Goal: Task Accomplishment & Management: Complete application form

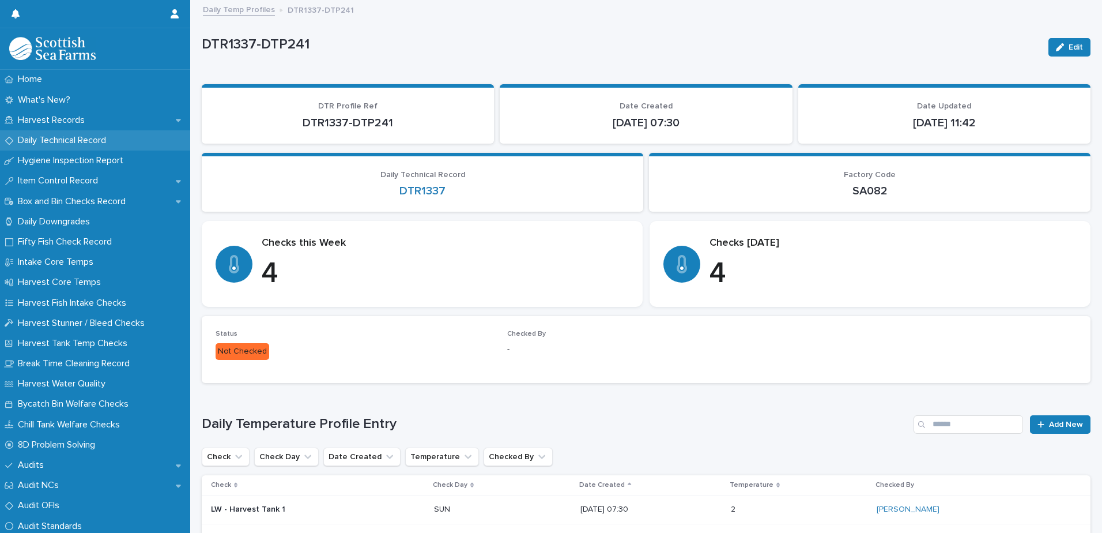
click at [43, 141] on p "Daily Technical Record" at bounding box center [64, 140] width 102 height 11
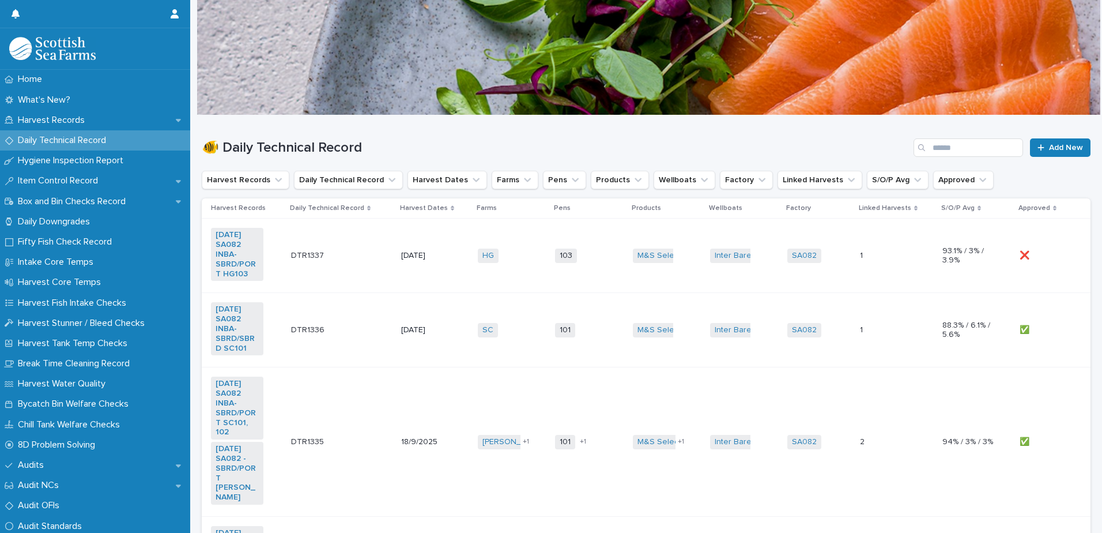
click at [515, 274] on td "HG + 0" at bounding box center [511, 255] width 77 height 74
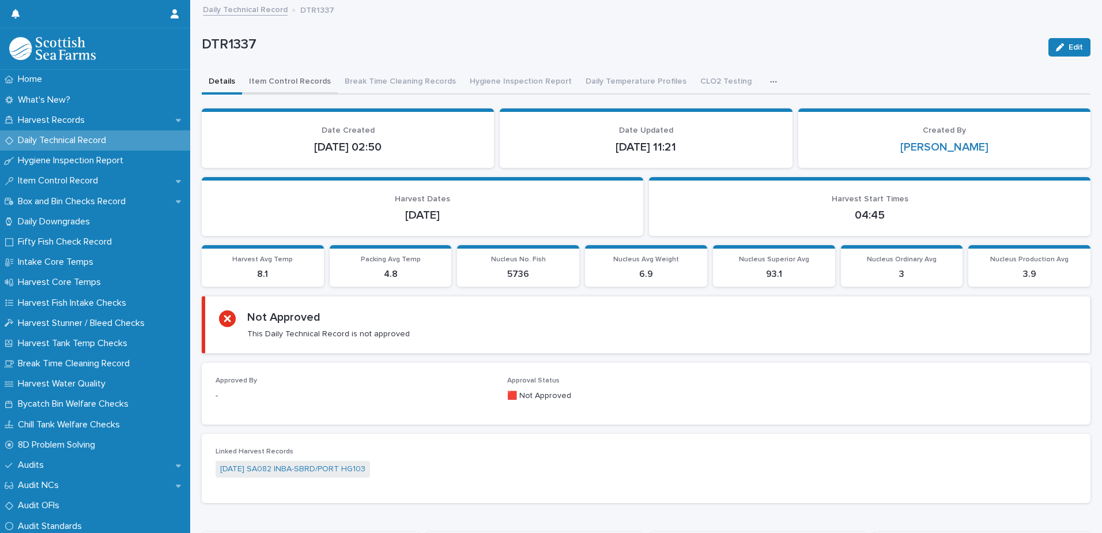
click at [280, 83] on button "Item Control Records" at bounding box center [290, 82] width 96 height 24
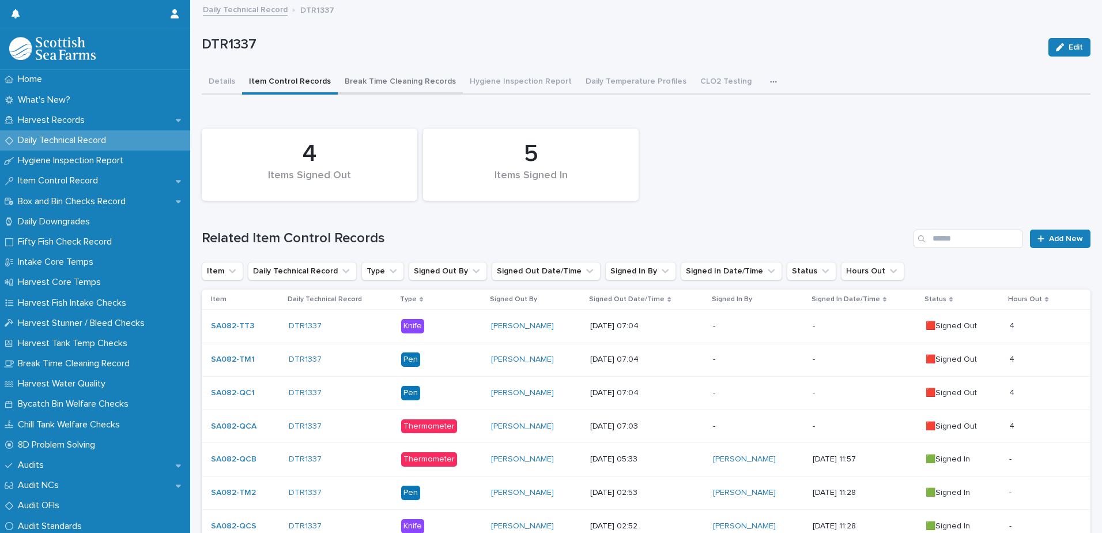
click at [403, 81] on button "Break Time Cleaning Records" at bounding box center [400, 82] width 125 height 24
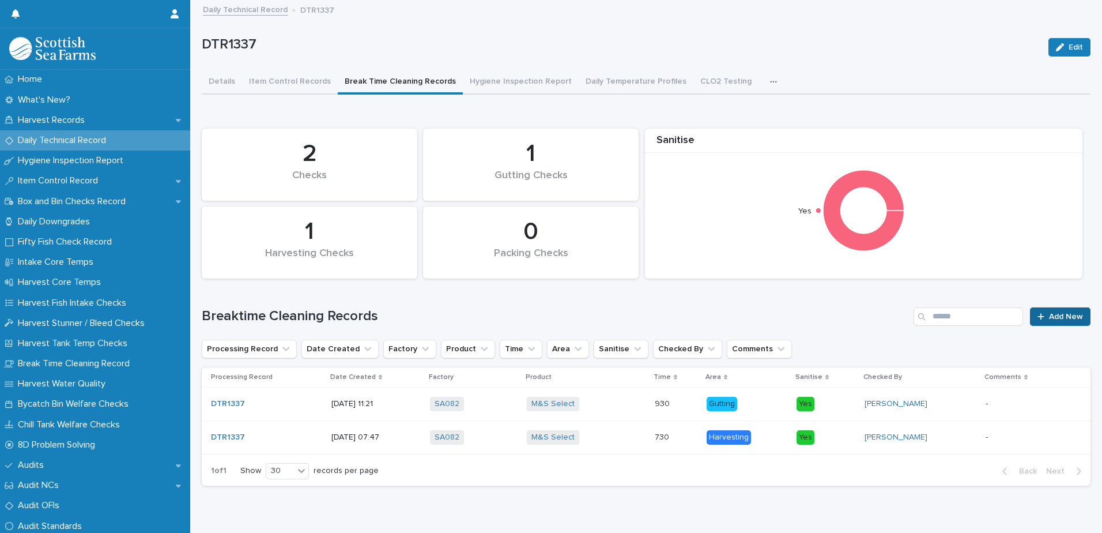
click at [1038, 312] on div at bounding box center [1043, 316] width 12 height 8
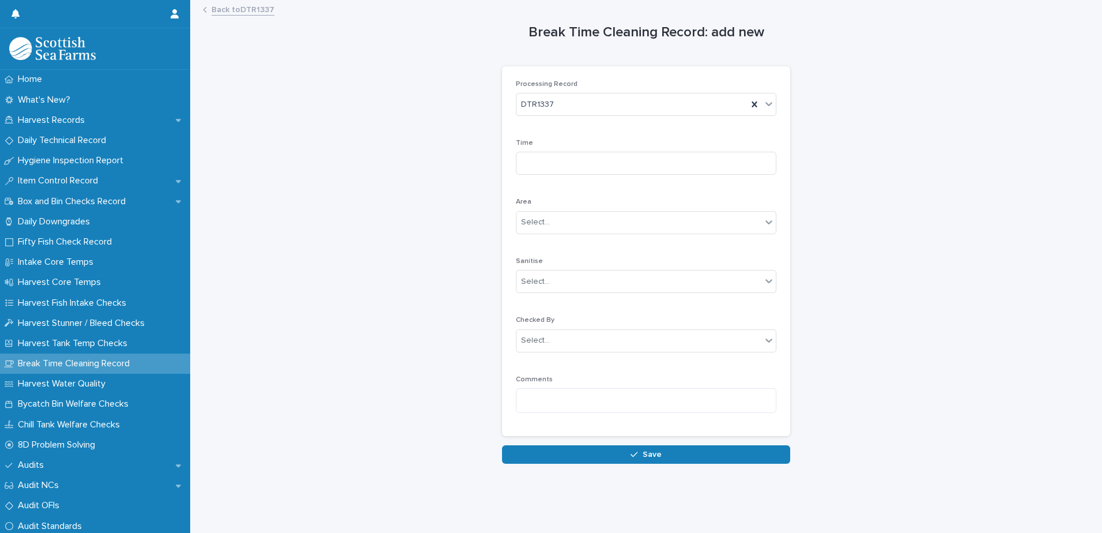
drag, startPoint x: 529, startPoint y: 150, endPoint x: 540, endPoint y: 159, distance: 14.4
click at [530, 151] on div "Time" at bounding box center [646, 161] width 261 height 45
click at [544, 164] on input at bounding box center [646, 163] width 261 height 23
type input "****"
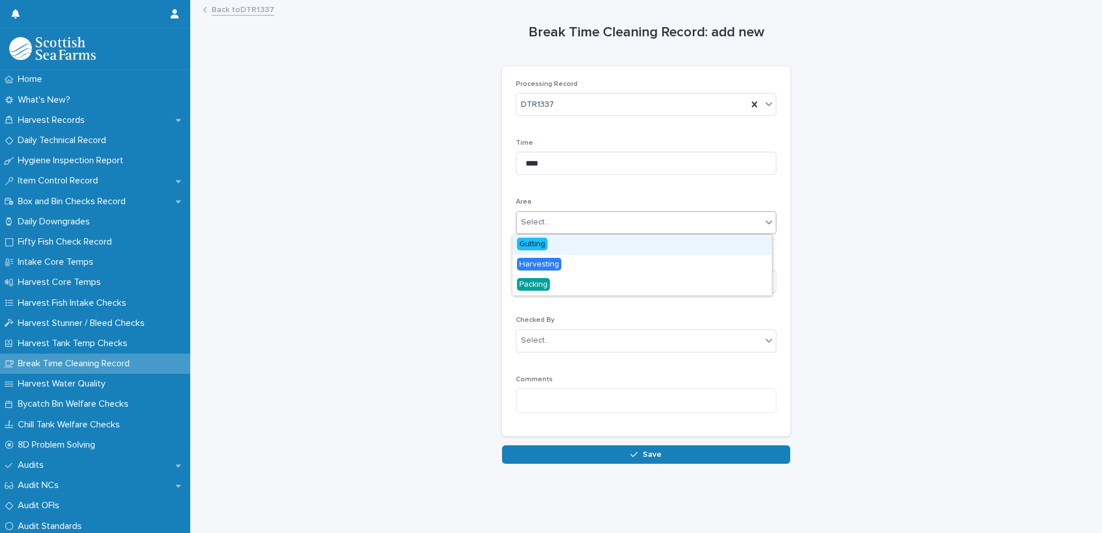
click at [528, 228] on div "Select..." at bounding box center [638, 222] width 245 height 19
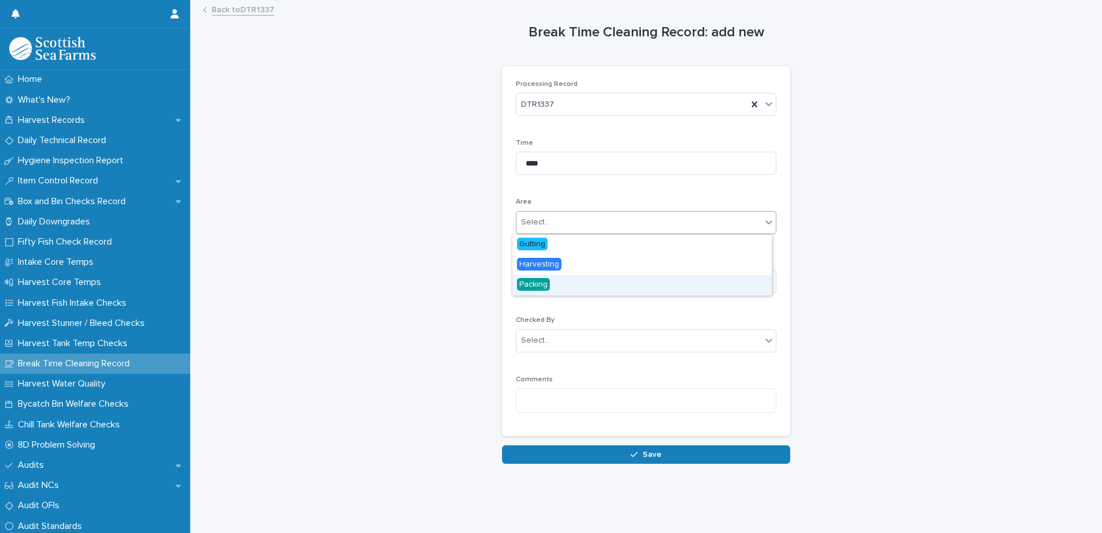
click at [536, 288] on span "Packing" at bounding box center [533, 284] width 33 height 13
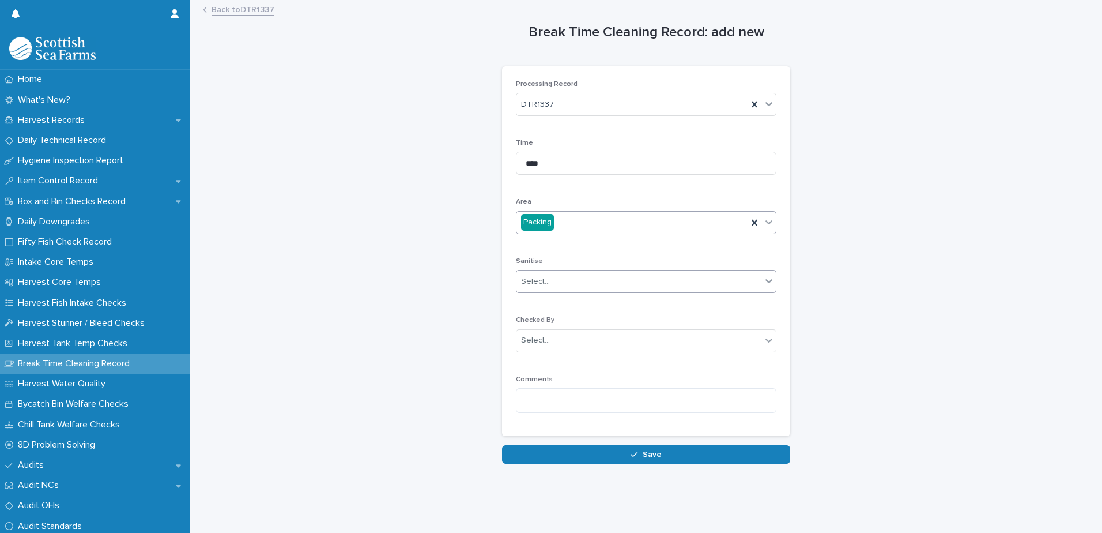
click at [534, 280] on div "Select..." at bounding box center [535, 282] width 29 height 12
drag, startPoint x: 526, startPoint y: 301, endPoint x: 527, endPoint y: 307, distance: 6.4
click at [526, 301] on span "Yes" at bounding box center [526, 302] width 18 height 13
click at [526, 340] on div "Select..." at bounding box center [535, 340] width 29 height 12
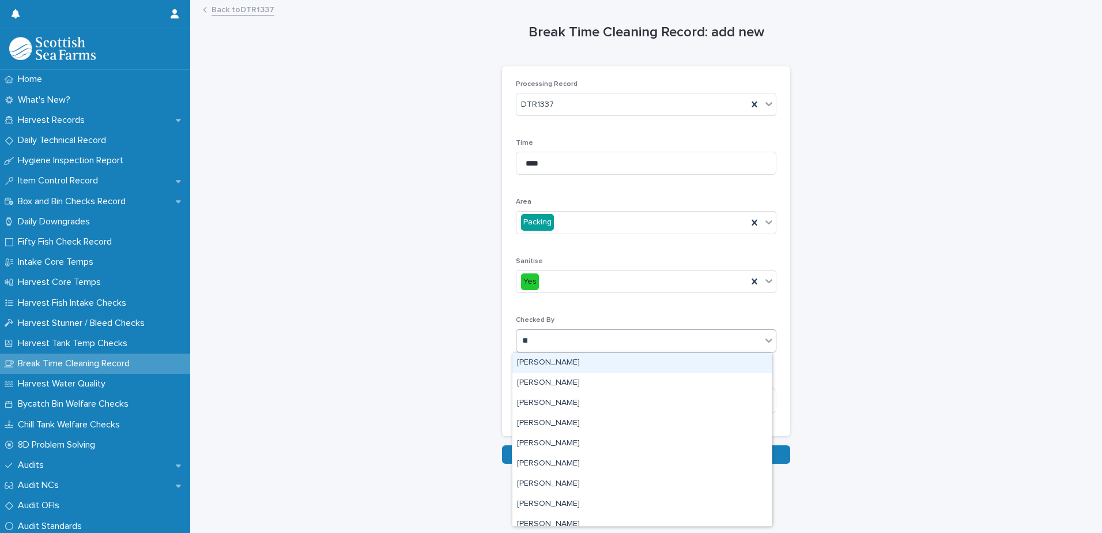
type input "***"
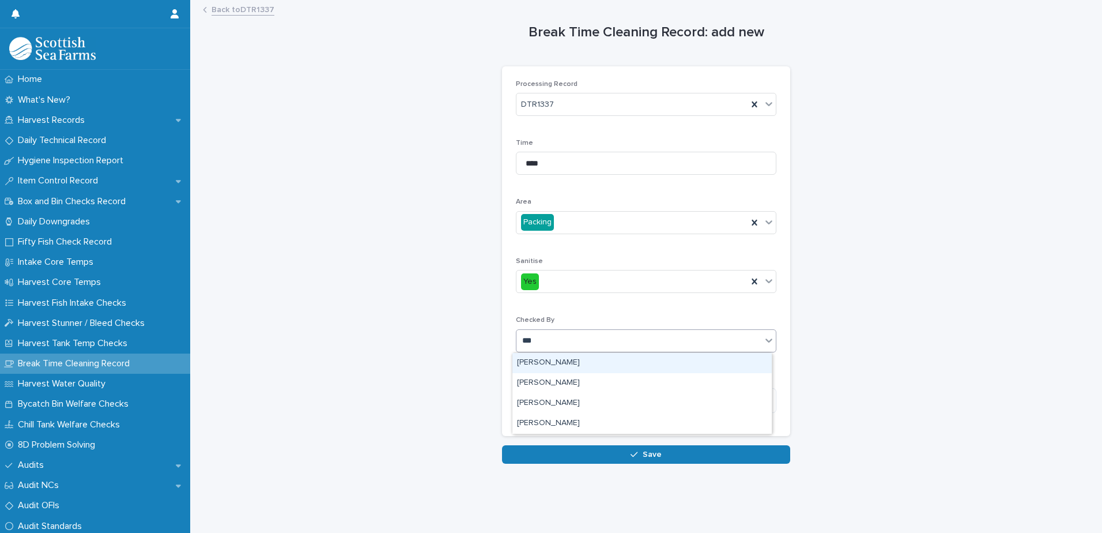
click at [522, 364] on div "[PERSON_NAME]" at bounding box center [641, 363] width 259 height 20
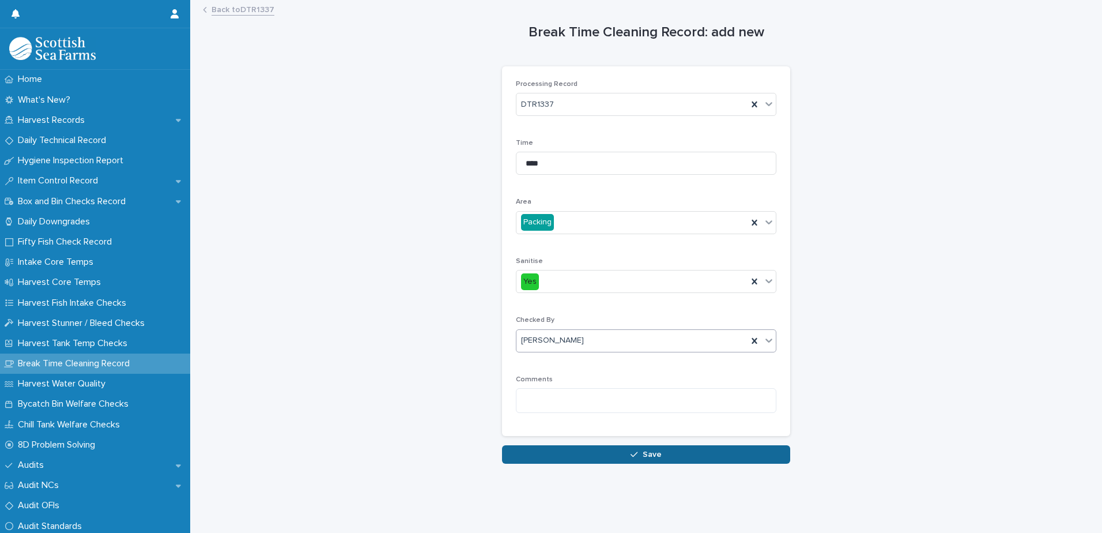
click at [529, 458] on button "Save" at bounding box center [646, 454] width 288 height 18
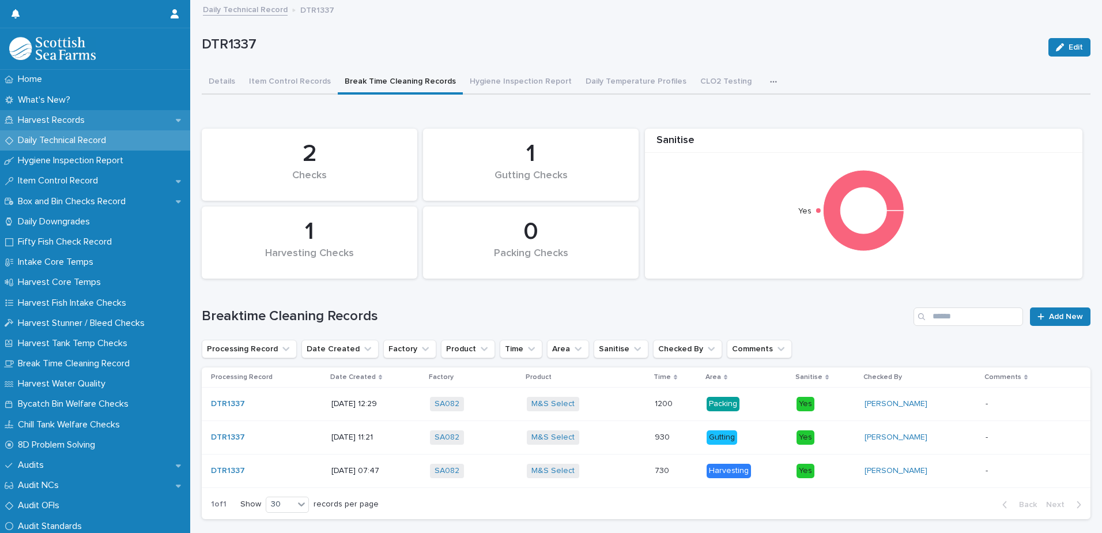
click at [44, 122] on p "Harvest Records" at bounding box center [53, 120] width 81 height 11
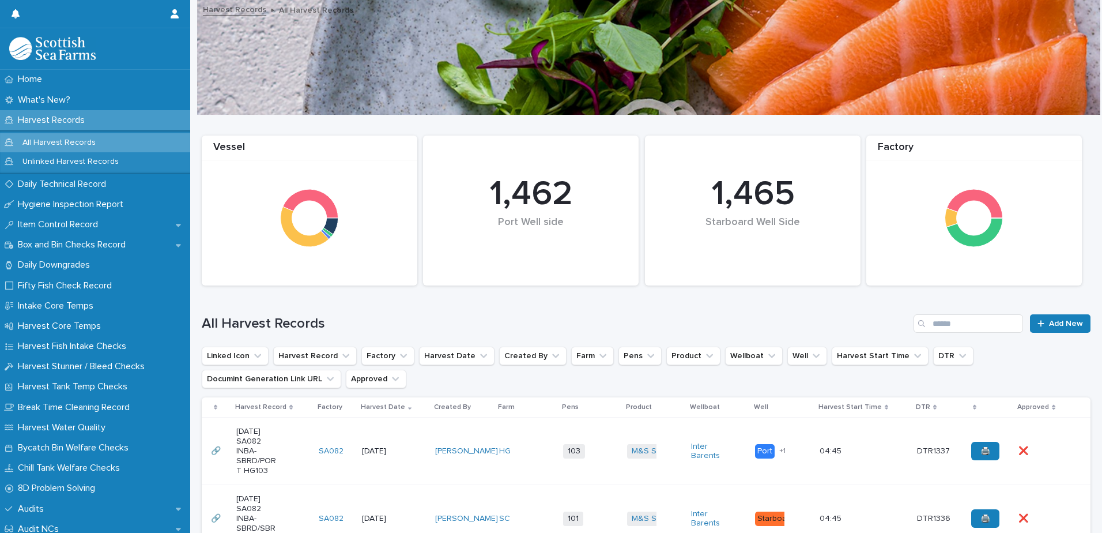
click at [647, 470] on td "M&S Select + 0" at bounding box center [654, 450] width 64 height 67
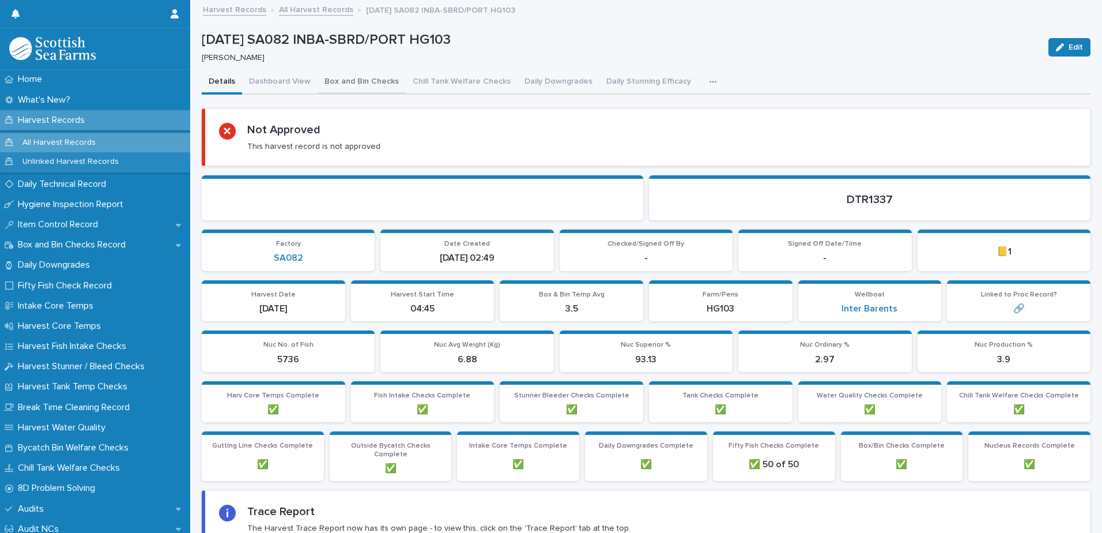
click at [358, 82] on button "Box and Bin Checks" at bounding box center [362, 82] width 88 height 24
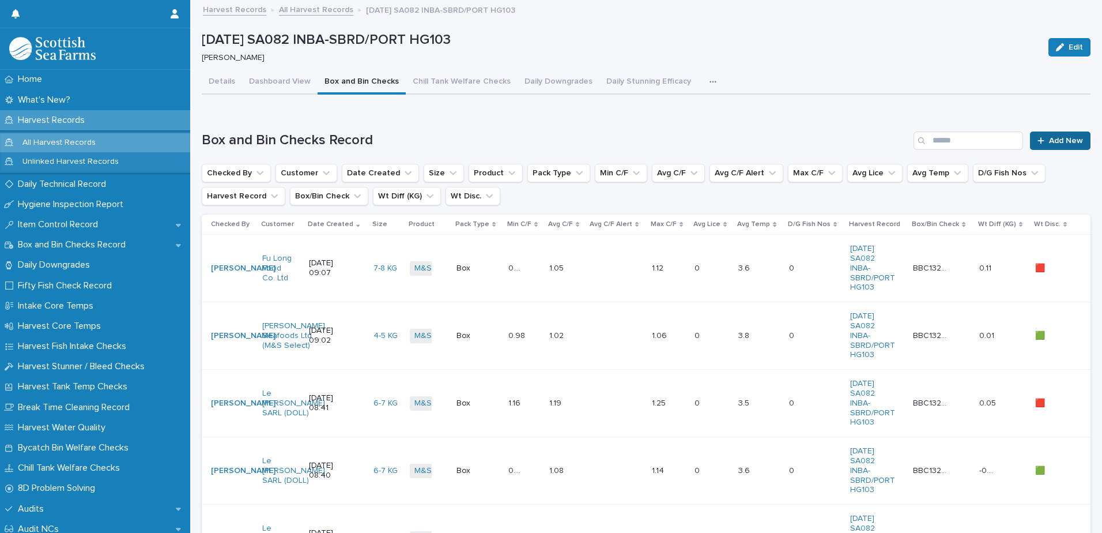
click at [1065, 148] on link "Add New" at bounding box center [1060, 140] width 61 height 18
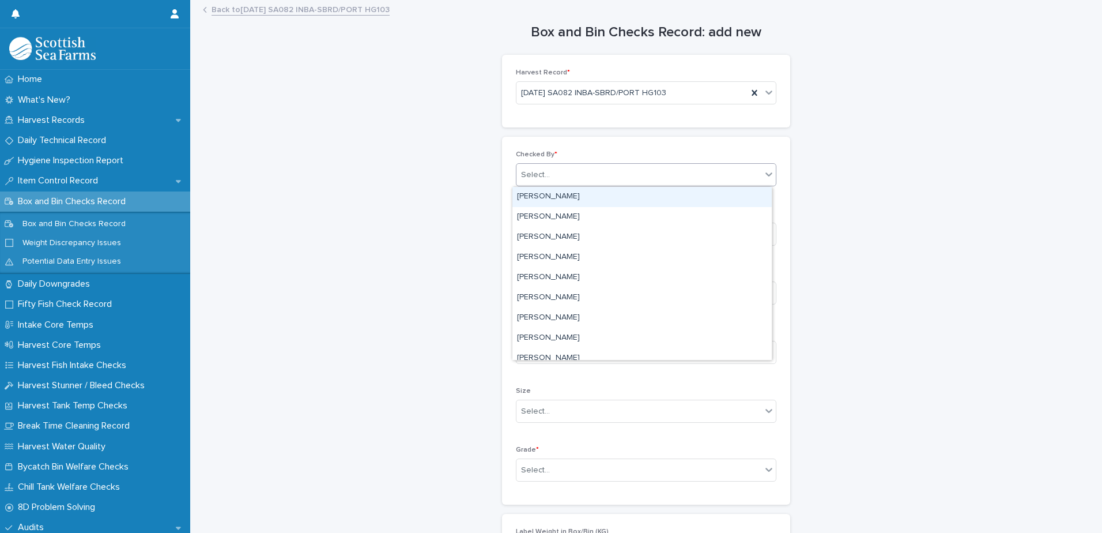
click at [521, 171] on div "Select..." at bounding box center [535, 175] width 29 height 12
type input "*****"
click at [543, 197] on div "[PERSON_NAME]" at bounding box center [641, 197] width 259 height 20
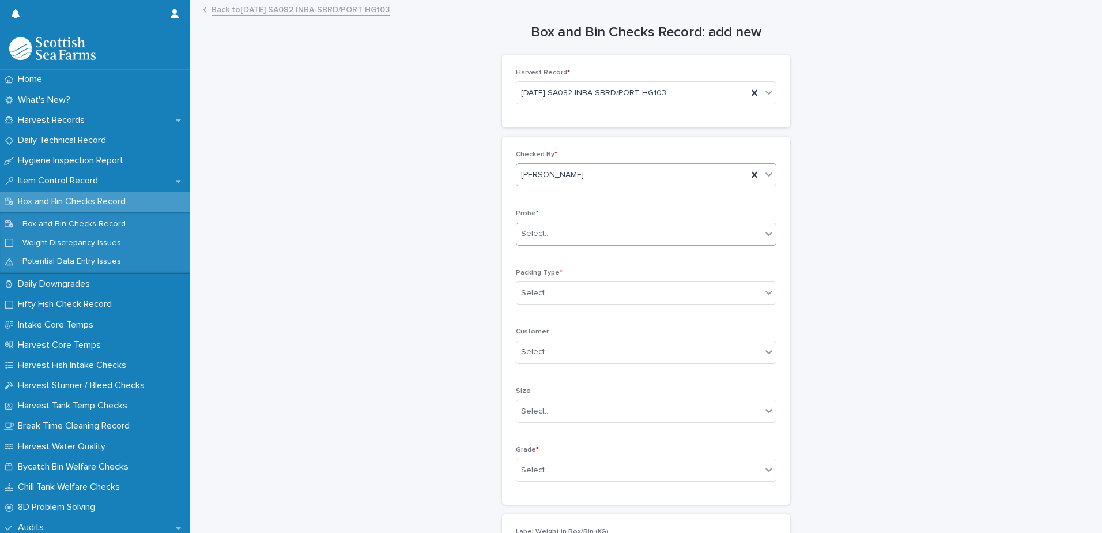
click at [535, 243] on div "Select..." at bounding box center [638, 233] width 245 height 19
click at [538, 297] on div "LERW-A" at bounding box center [641, 296] width 259 height 20
click at [535, 303] on div "Select..." at bounding box center [646, 292] width 261 height 23
click at [534, 318] on div "Box" at bounding box center [641, 315] width 259 height 20
click at [535, 473] on div "Select..." at bounding box center [535, 470] width 29 height 12
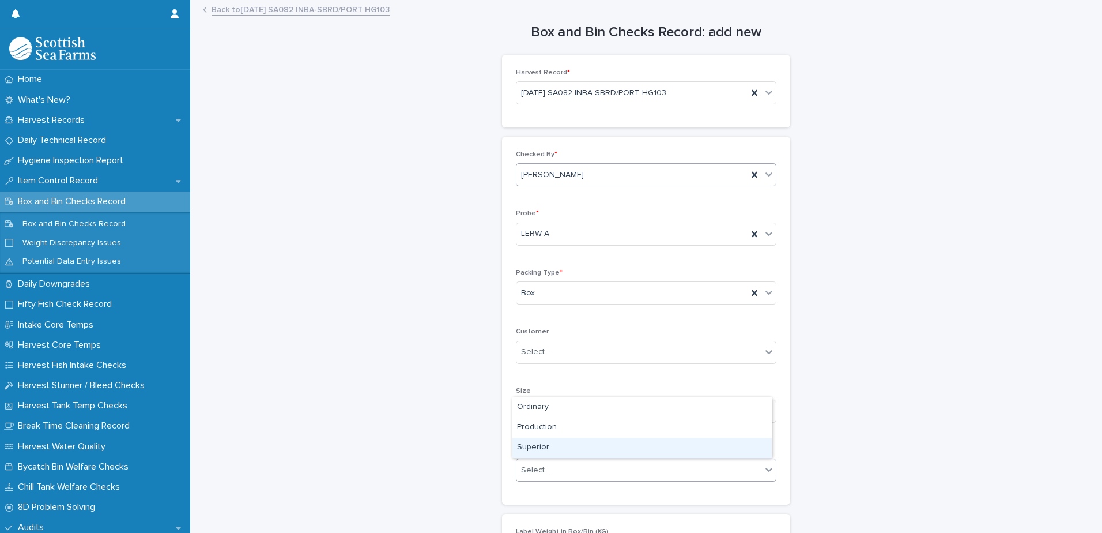
click at [537, 451] on div "Superior" at bounding box center [641, 447] width 259 height 20
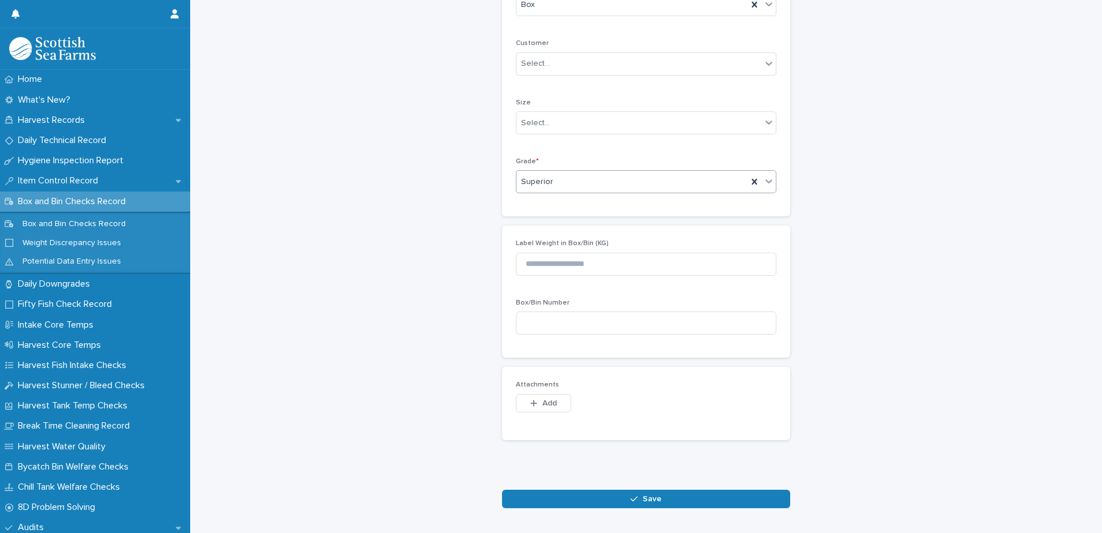
drag, startPoint x: 599, startPoint y: 504, endPoint x: 612, endPoint y: 473, distance: 33.8
click at [601, 501] on button "Save" at bounding box center [646, 498] width 288 height 18
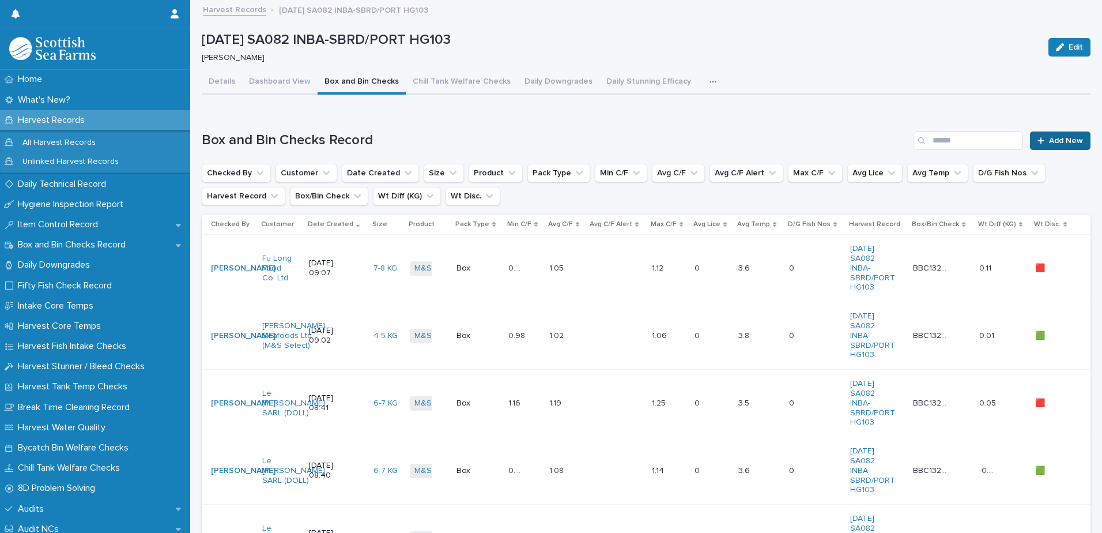
click at [1049, 137] on span "Add New" at bounding box center [1066, 141] width 34 height 8
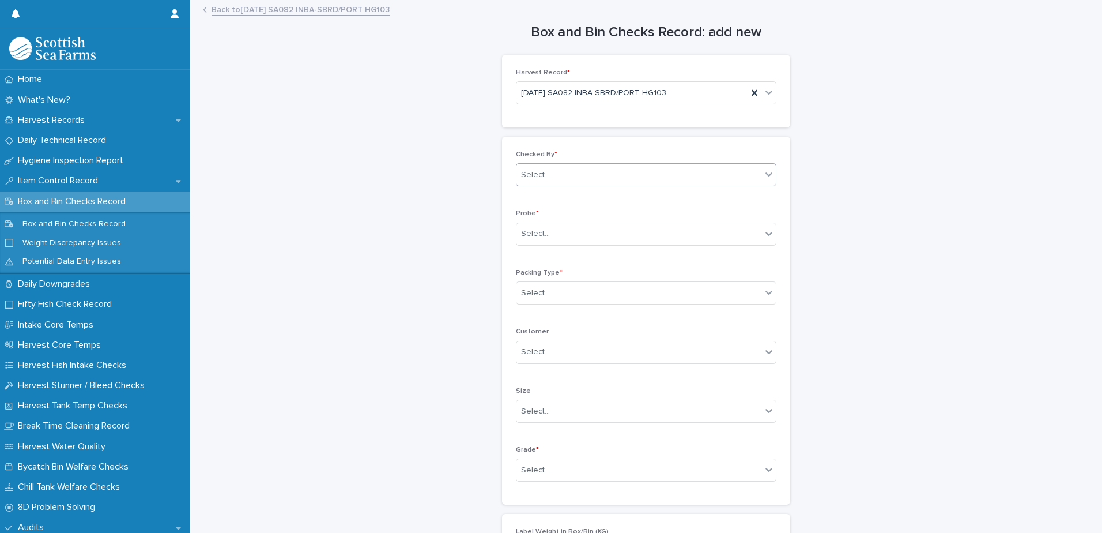
click at [541, 176] on div "Select..." at bounding box center [535, 175] width 29 height 12
type input "*****"
click at [546, 198] on div "[PERSON_NAME]" at bounding box center [641, 197] width 259 height 20
click at [529, 237] on div "Select..." at bounding box center [535, 234] width 29 height 12
click at [534, 296] on div "LERW-A" at bounding box center [641, 296] width 259 height 20
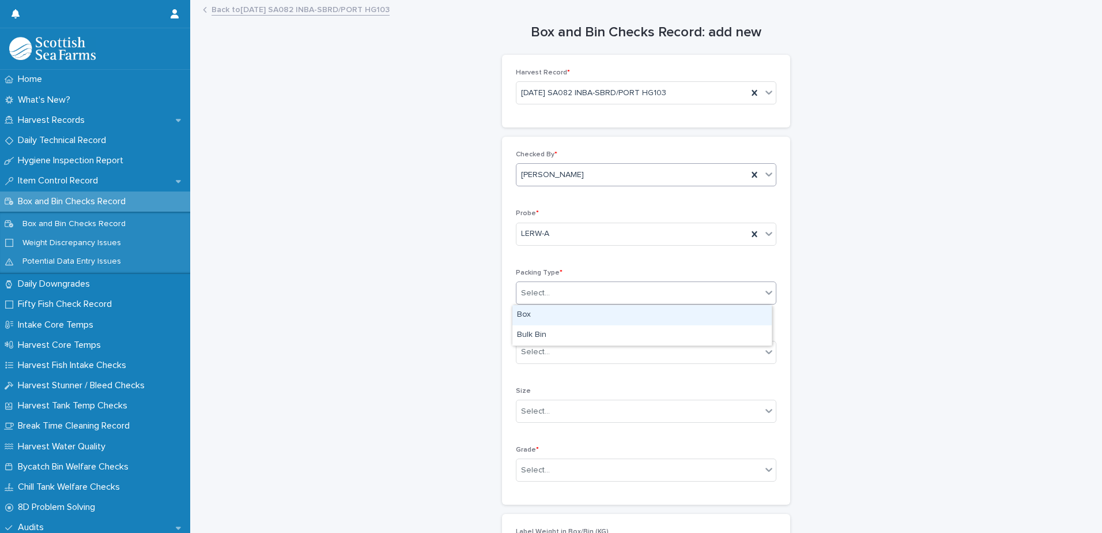
click at [530, 297] on div "Select..." at bounding box center [535, 293] width 29 height 12
click at [528, 312] on div "Box" at bounding box center [641, 315] width 259 height 20
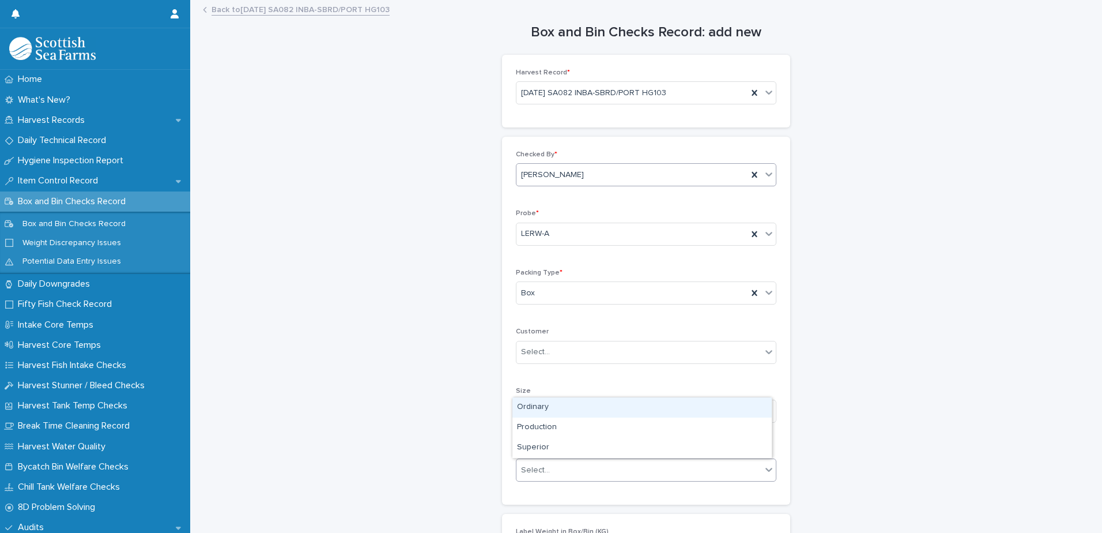
click at [533, 465] on div "Select..." at bounding box center [535, 470] width 29 height 12
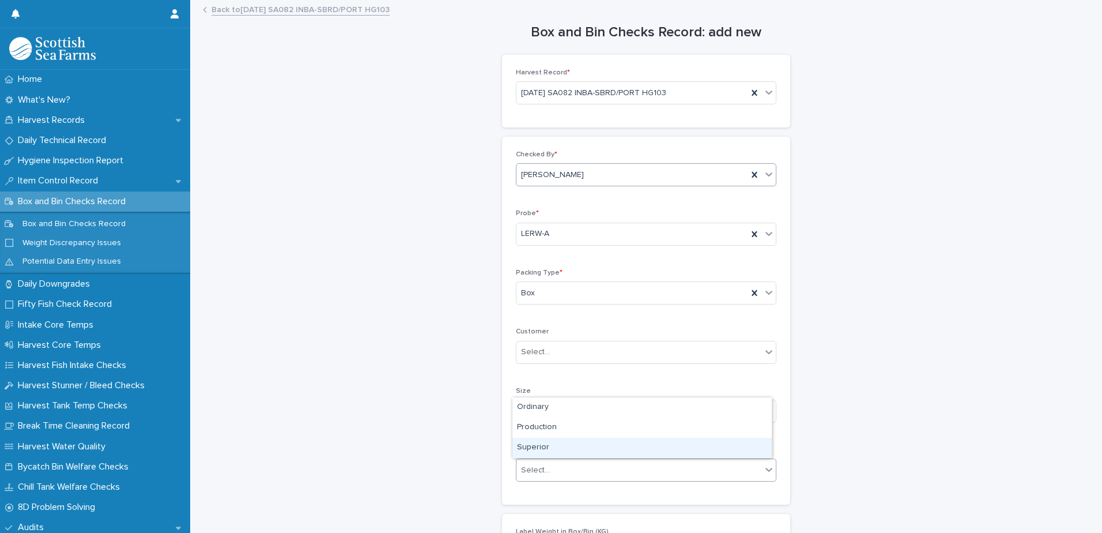
click at [534, 447] on div "Superior" at bounding box center [641, 447] width 259 height 20
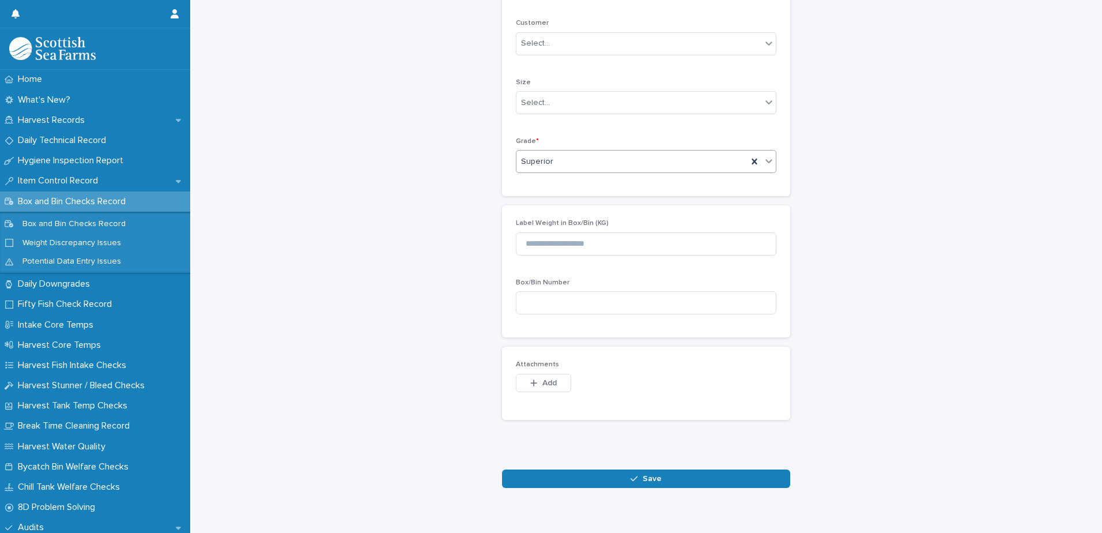
scroll to position [330, 0]
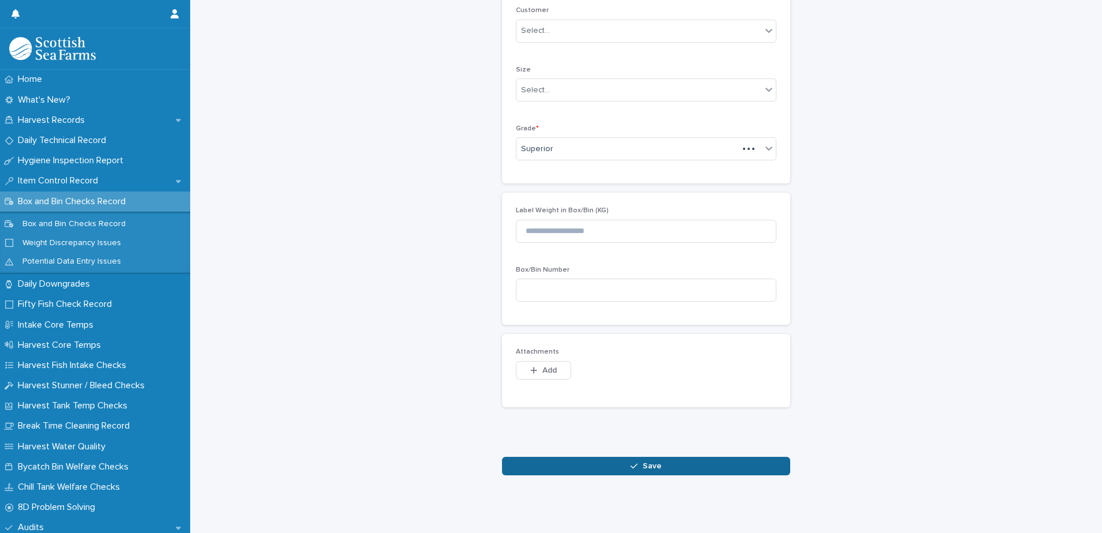
click at [586, 458] on button "Save" at bounding box center [646, 465] width 288 height 18
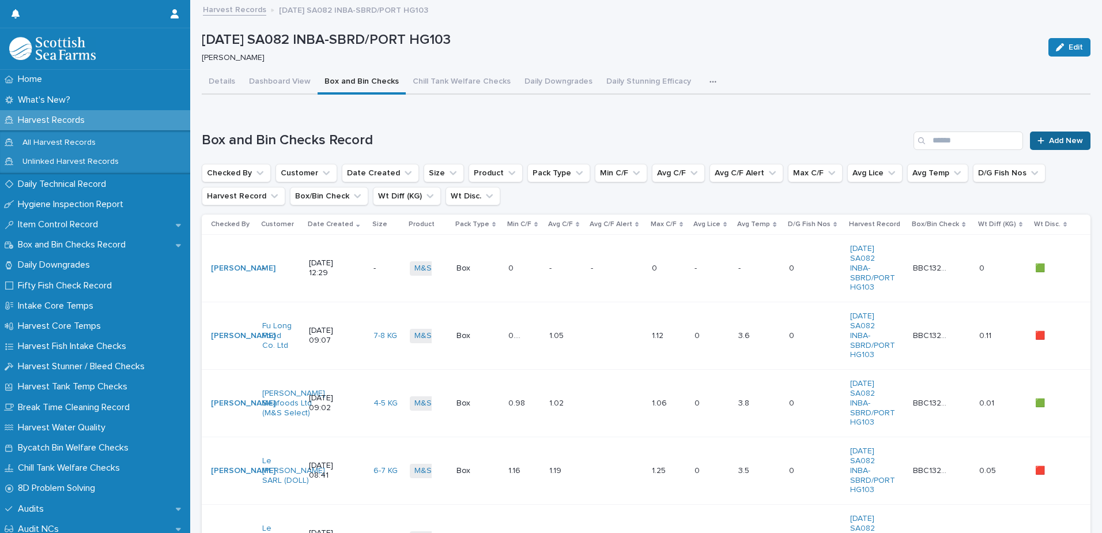
click at [1049, 137] on span "Add New" at bounding box center [1066, 141] width 34 height 8
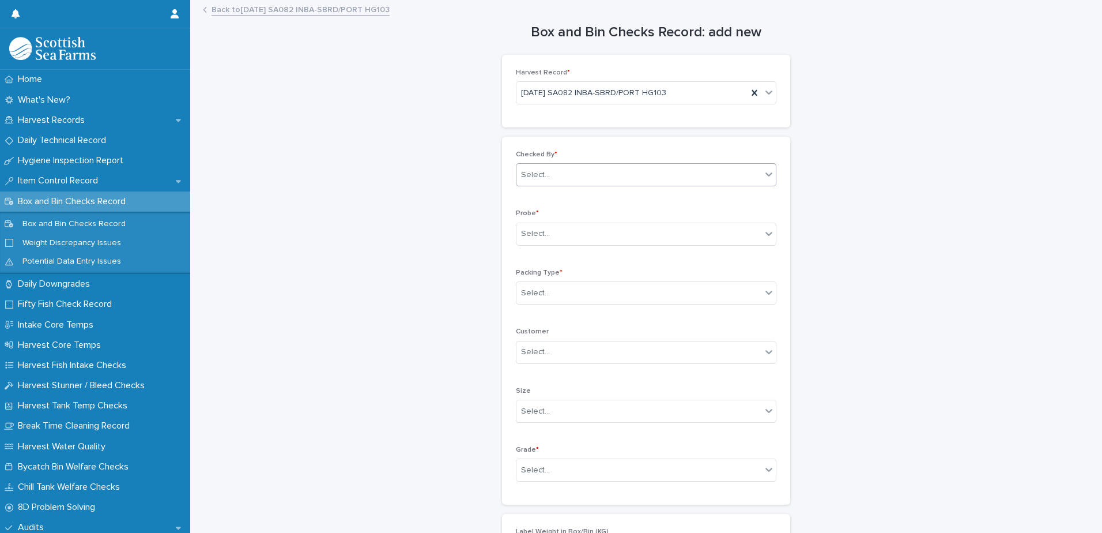
click at [543, 176] on div "Select..." at bounding box center [535, 175] width 29 height 12
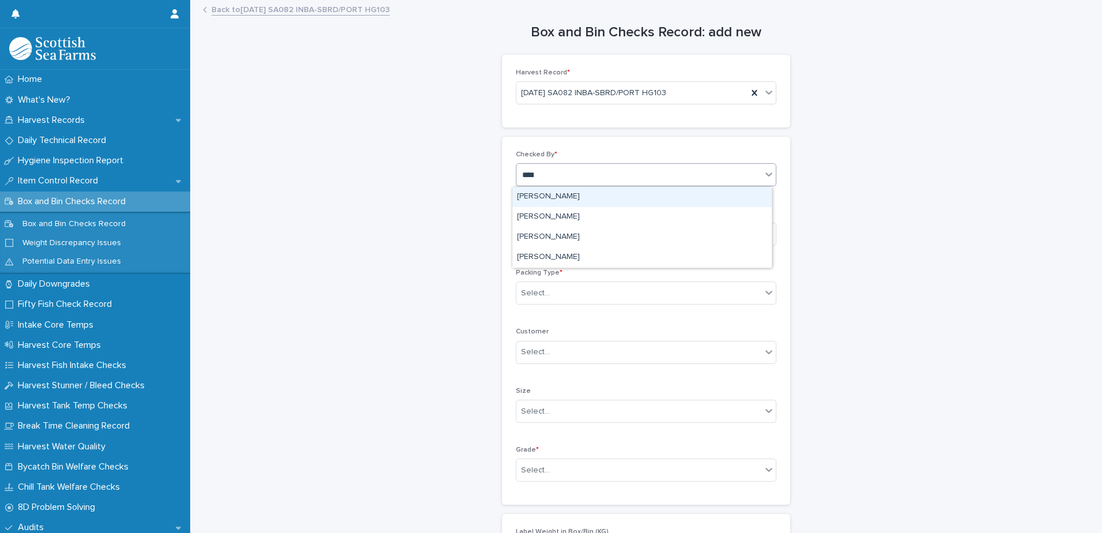
type input "*****"
click at [535, 201] on div "[PERSON_NAME]" at bounding box center [641, 197] width 259 height 20
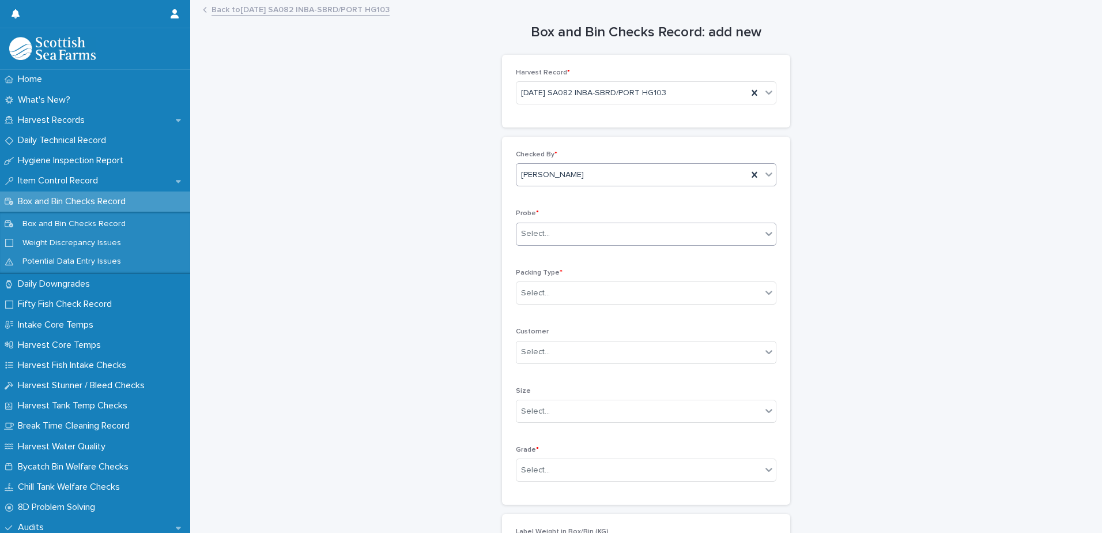
click at [531, 232] on div "Select..." at bounding box center [535, 234] width 29 height 12
click at [537, 293] on div "LERW-A" at bounding box center [641, 296] width 259 height 20
click at [535, 298] on div "Select..." at bounding box center [535, 293] width 29 height 12
click at [535, 314] on div "Box" at bounding box center [641, 315] width 259 height 20
click at [527, 467] on div "Select..." at bounding box center [535, 470] width 29 height 12
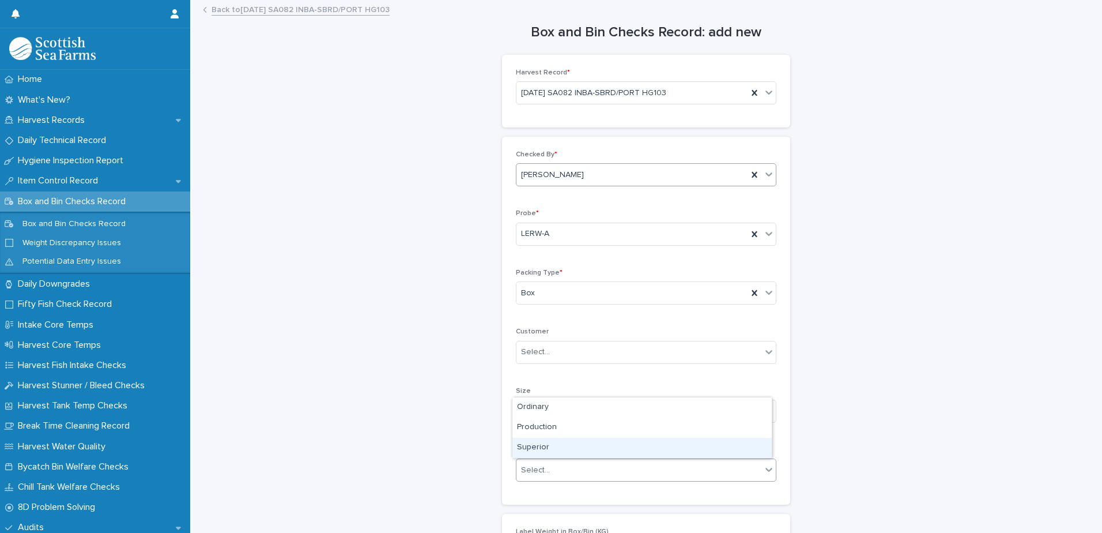
click at [531, 448] on div "Superior" at bounding box center [641, 447] width 259 height 20
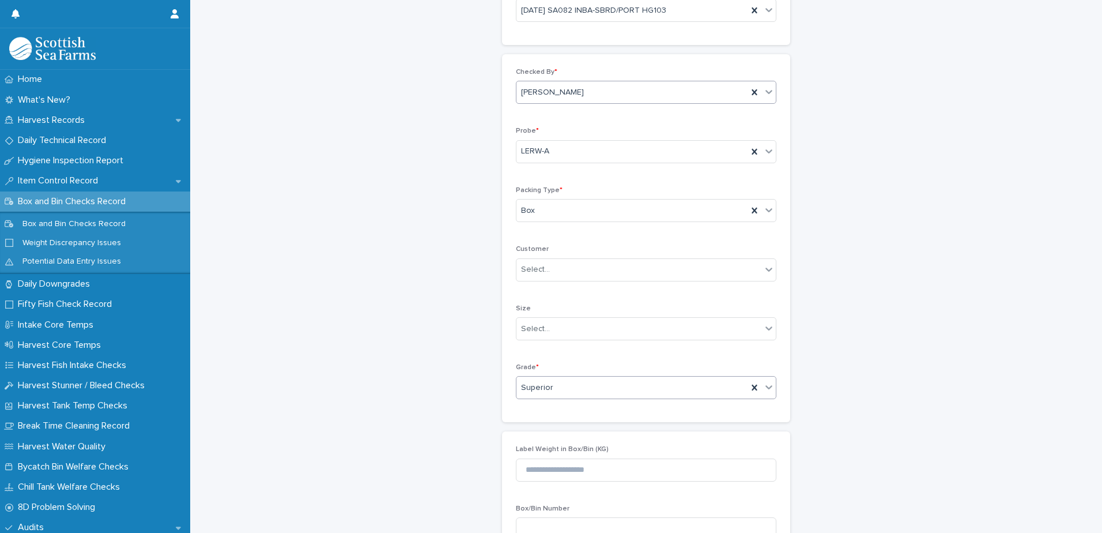
scroll to position [330, 0]
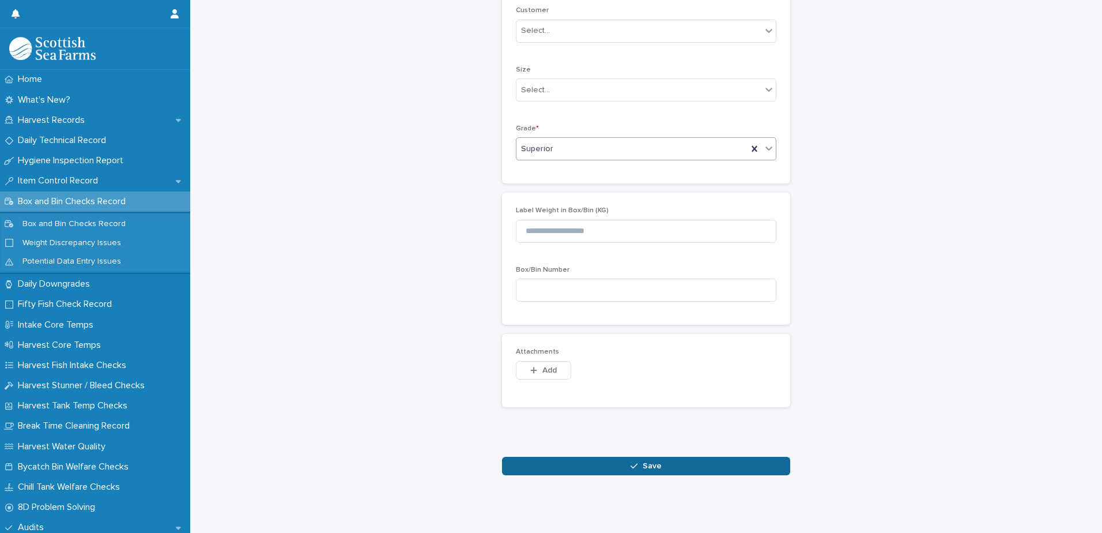
click at [573, 456] on button "Save" at bounding box center [646, 465] width 288 height 18
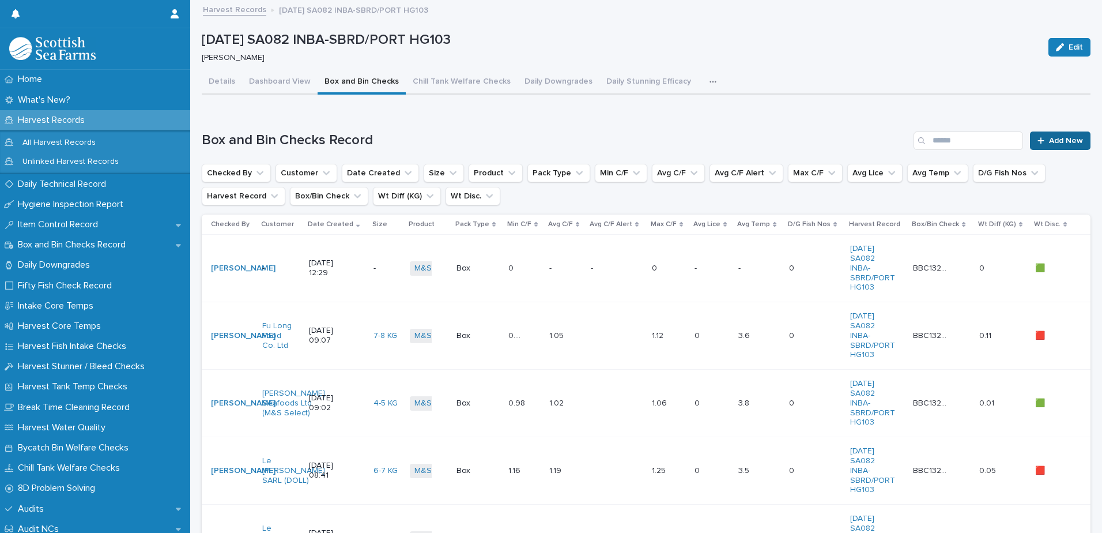
click at [1056, 142] on span "Add New" at bounding box center [1066, 141] width 34 height 8
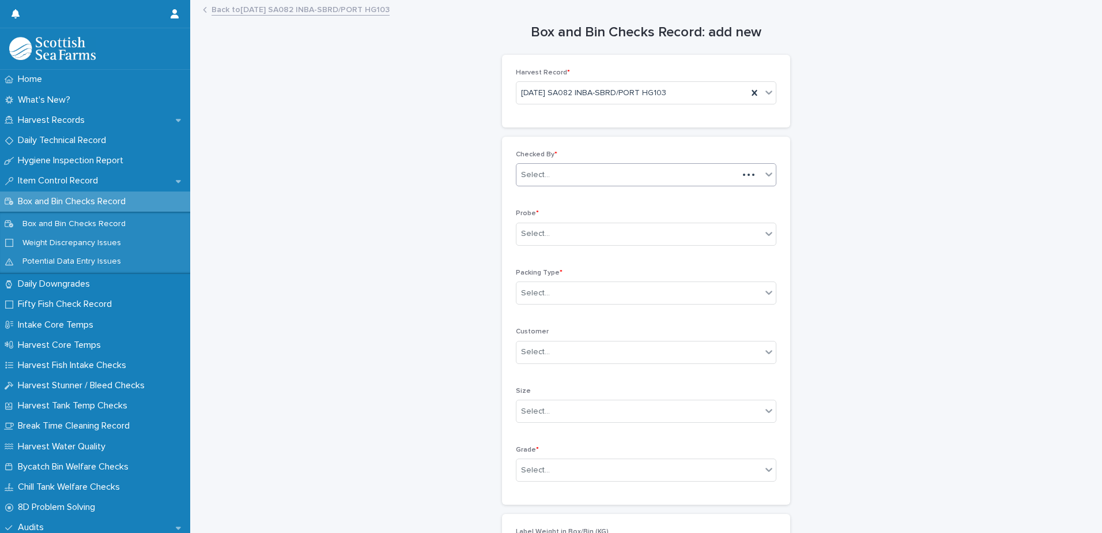
click at [537, 179] on div "Select..." at bounding box center [535, 175] width 29 height 12
type input "*****"
click at [549, 193] on div "[PERSON_NAME]" at bounding box center [641, 197] width 259 height 20
click at [535, 227] on div "Select..." at bounding box center [638, 233] width 245 height 19
click at [545, 294] on div "LERW-A" at bounding box center [641, 296] width 259 height 20
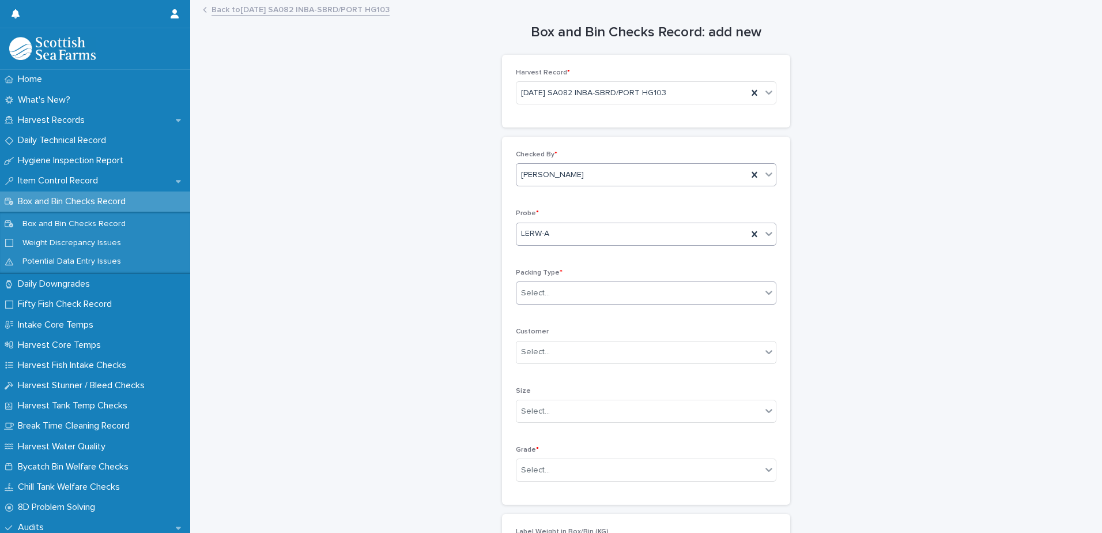
click at [541, 296] on div "Select..." at bounding box center [535, 293] width 29 height 12
click at [535, 314] on div "Box" at bounding box center [641, 315] width 259 height 20
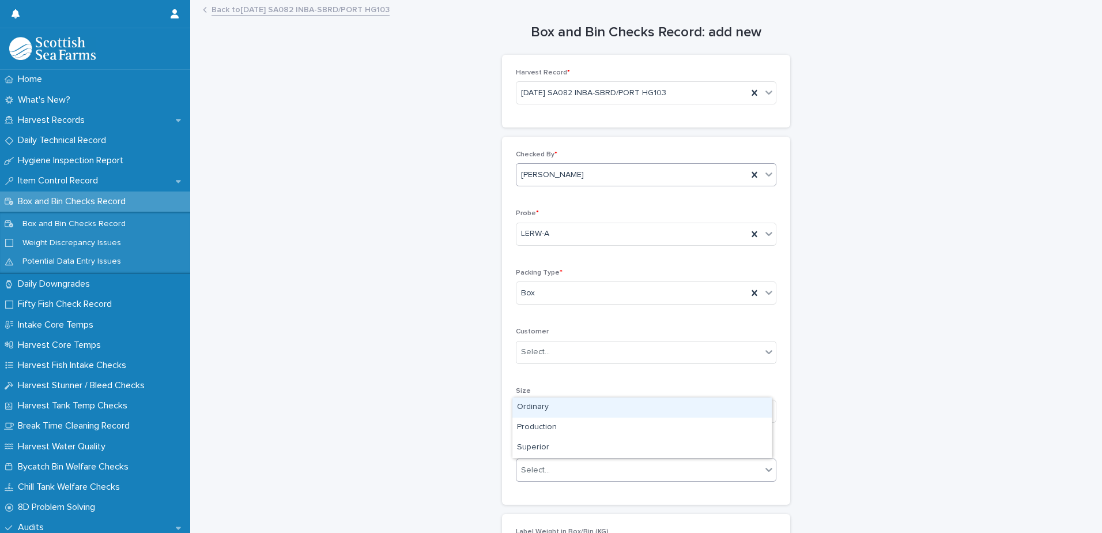
click at [542, 471] on div "Select..." at bounding box center [535, 470] width 29 height 12
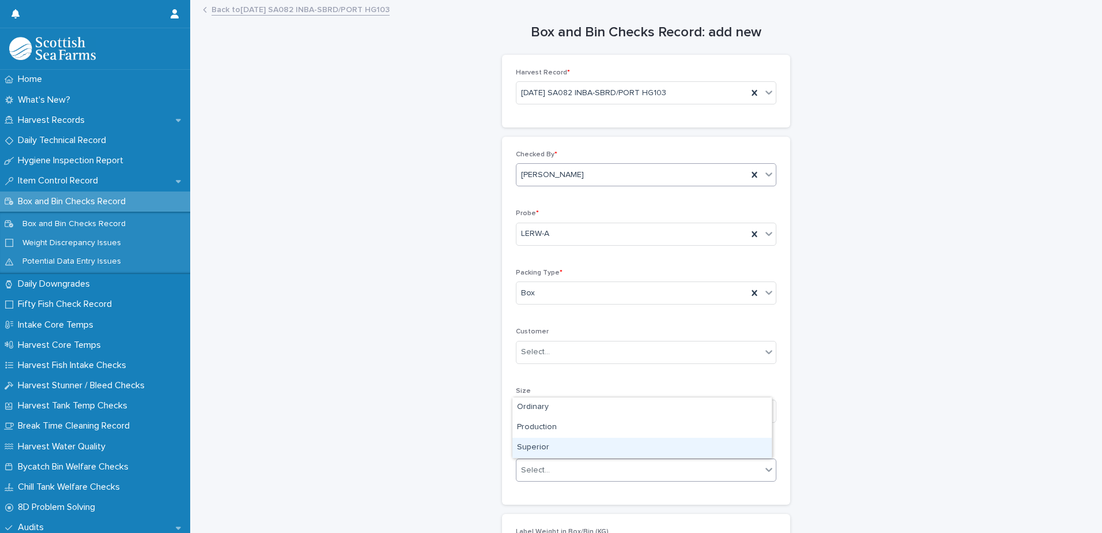
click at [536, 452] on div "Superior" at bounding box center [641, 447] width 259 height 20
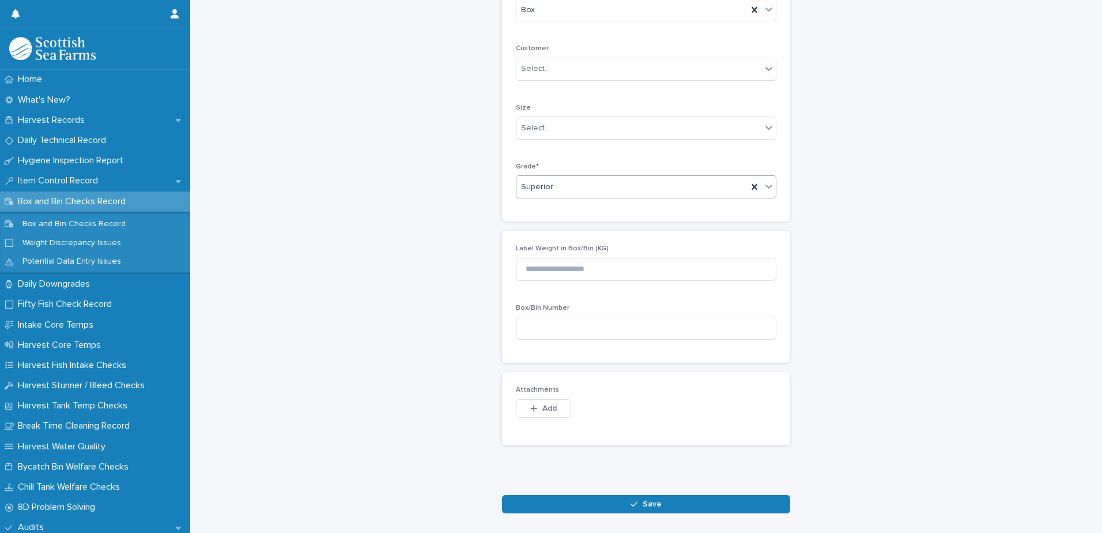
scroll to position [330, 0]
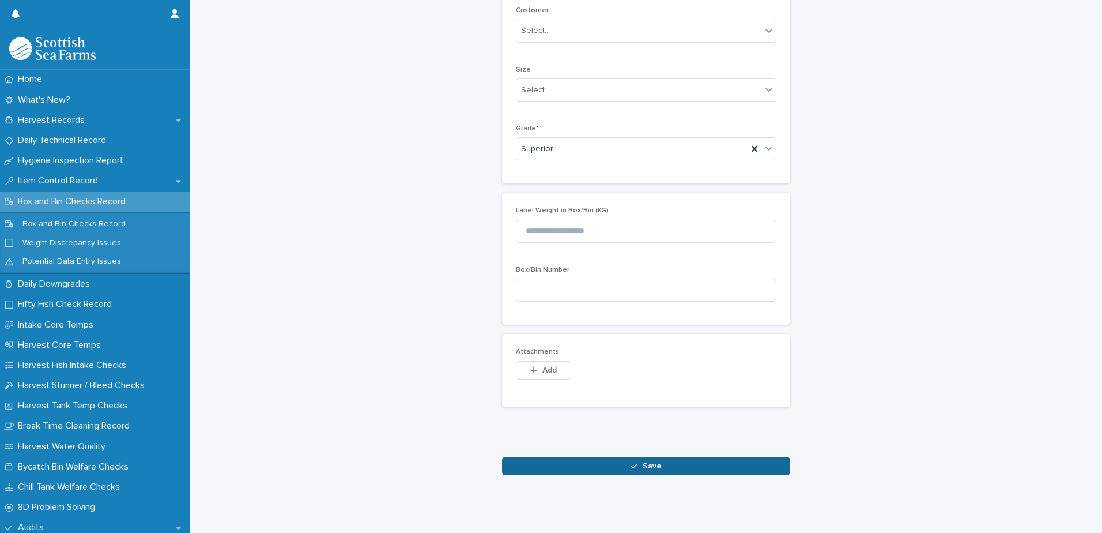
click at [565, 456] on button "Save" at bounding box center [646, 465] width 288 height 18
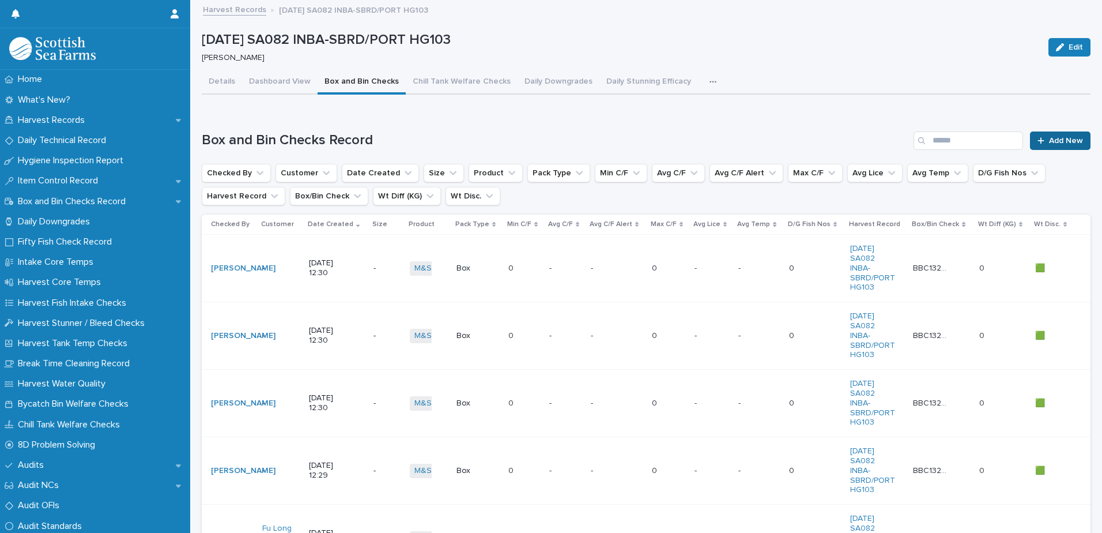
click at [1058, 139] on span "Add New" at bounding box center [1066, 141] width 34 height 8
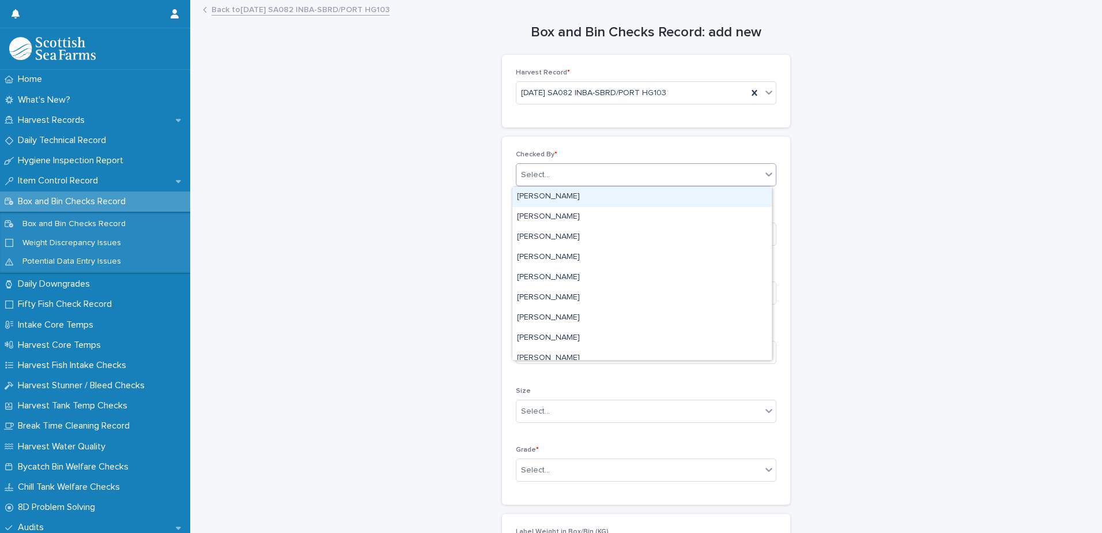
click at [550, 175] on div "Select..." at bounding box center [638, 174] width 245 height 19
type input "*****"
click at [530, 195] on div "[PERSON_NAME]" at bounding box center [641, 197] width 259 height 20
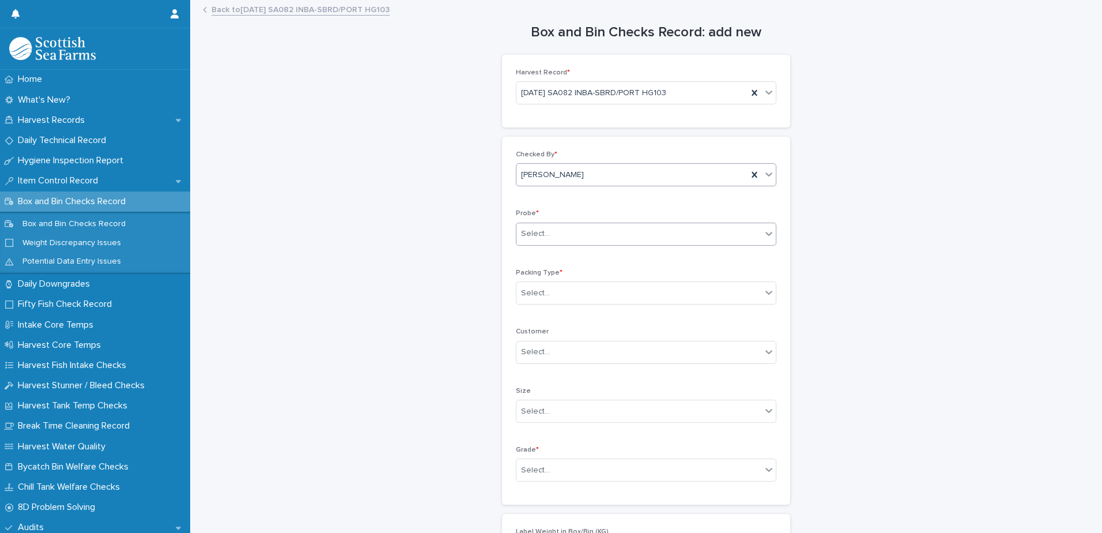
click at [527, 238] on div "Select..." at bounding box center [535, 234] width 29 height 12
click at [538, 295] on div "LERW-A" at bounding box center [641, 296] width 259 height 20
click at [529, 296] on div "Select..." at bounding box center [535, 293] width 29 height 12
drag, startPoint x: 531, startPoint y: 317, endPoint x: 531, endPoint y: 335, distance: 17.9
click at [531, 318] on div "Box" at bounding box center [641, 315] width 259 height 20
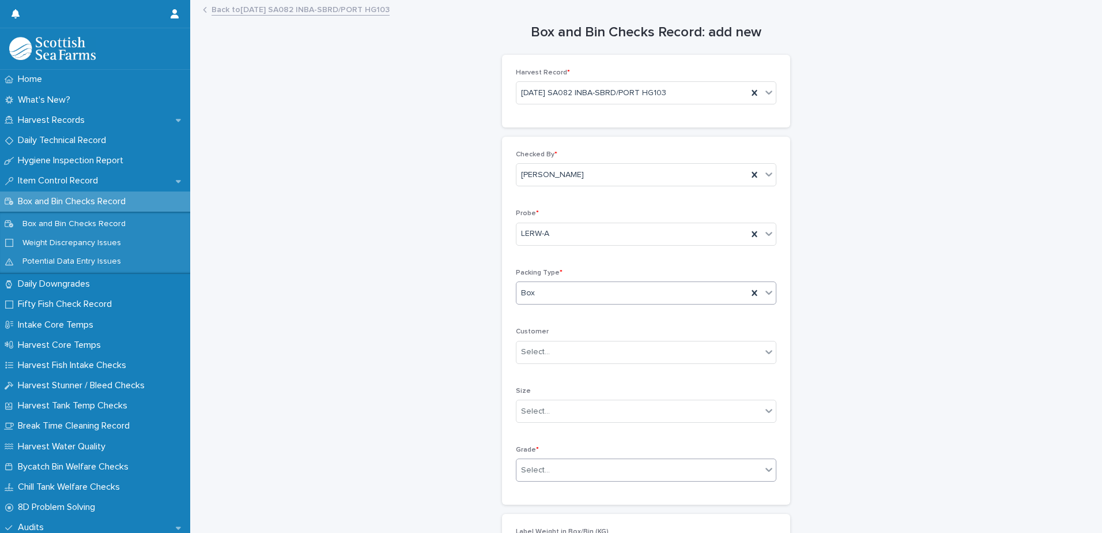
click at [533, 471] on div "Select..." at bounding box center [535, 470] width 29 height 12
click at [539, 447] on div "Superior" at bounding box center [641, 447] width 259 height 20
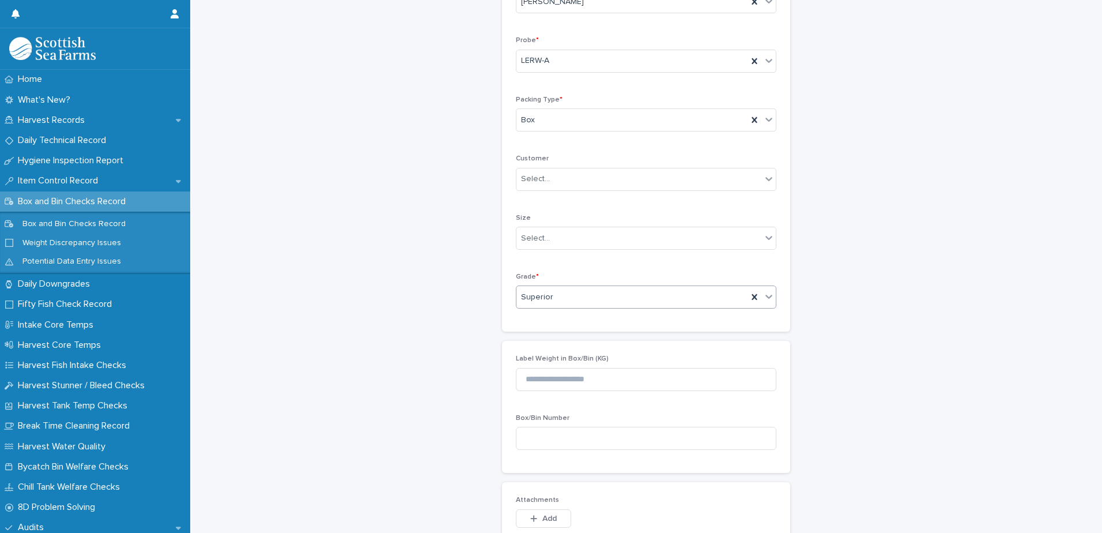
scroll to position [330, 0]
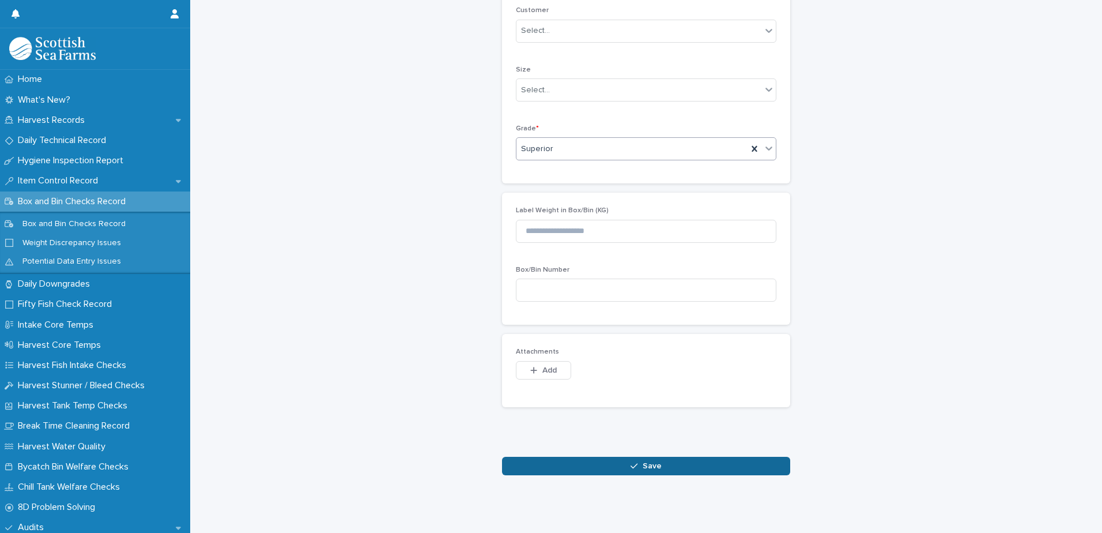
click at [572, 461] on button "Save" at bounding box center [646, 465] width 288 height 18
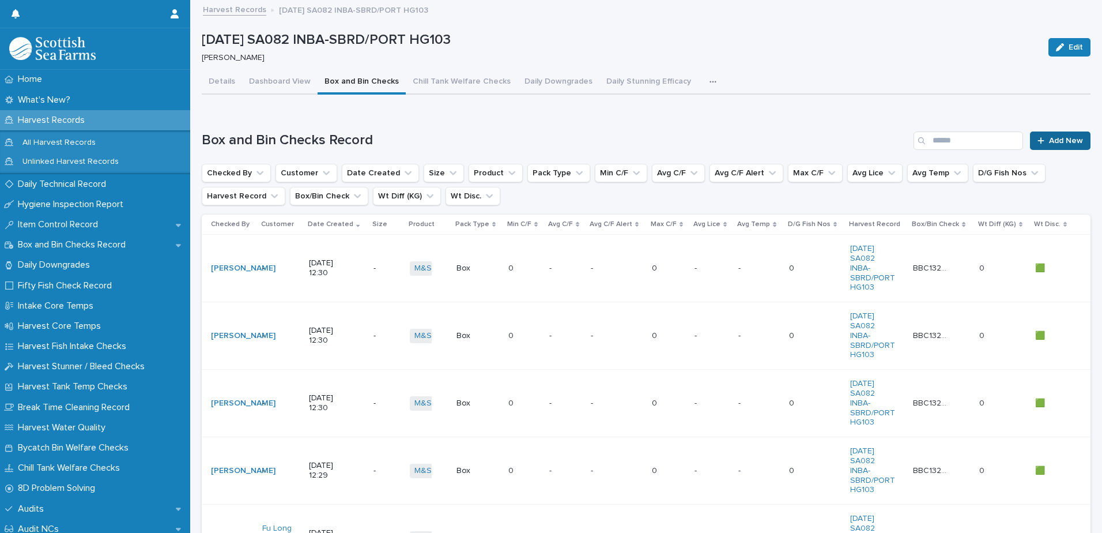
click at [1047, 147] on link "Add New" at bounding box center [1060, 140] width 61 height 18
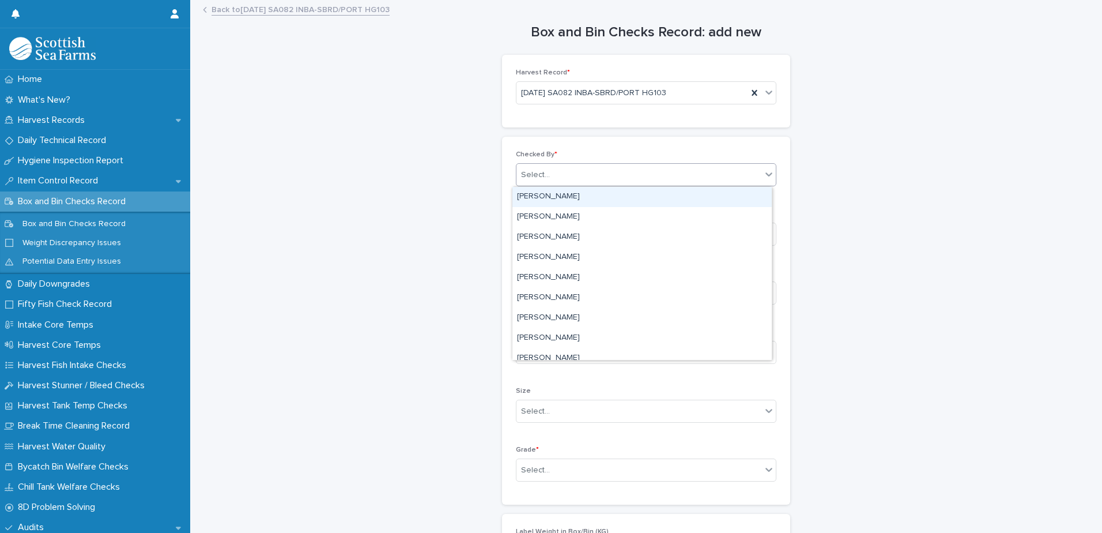
click at [540, 172] on div "Select..." at bounding box center [535, 175] width 29 height 12
type input "*****"
click at [556, 195] on div "[PERSON_NAME]" at bounding box center [641, 197] width 259 height 20
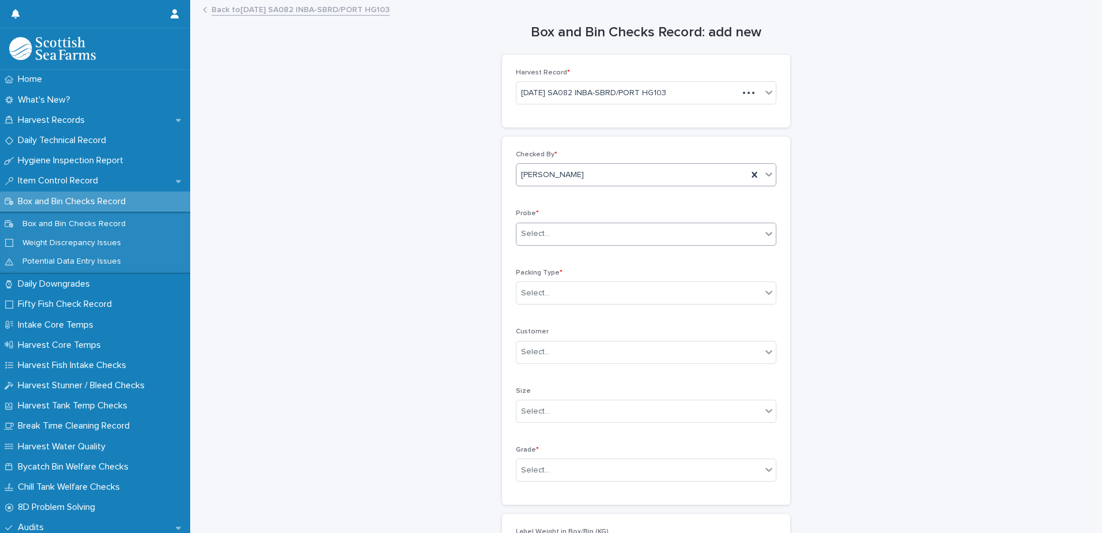
click at [539, 240] on div "Select..." at bounding box center [638, 233] width 245 height 19
click at [535, 299] on div "LERW-A" at bounding box center [641, 296] width 259 height 20
click at [533, 294] on div "Select..." at bounding box center [535, 293] width 29 height 12
click at [528, 312] on div "Box" at bounding box center [641, 315] width 259 height 20
click at [533, 465] on div "Select..." at bounding box center [535, 470] width 29 height 12
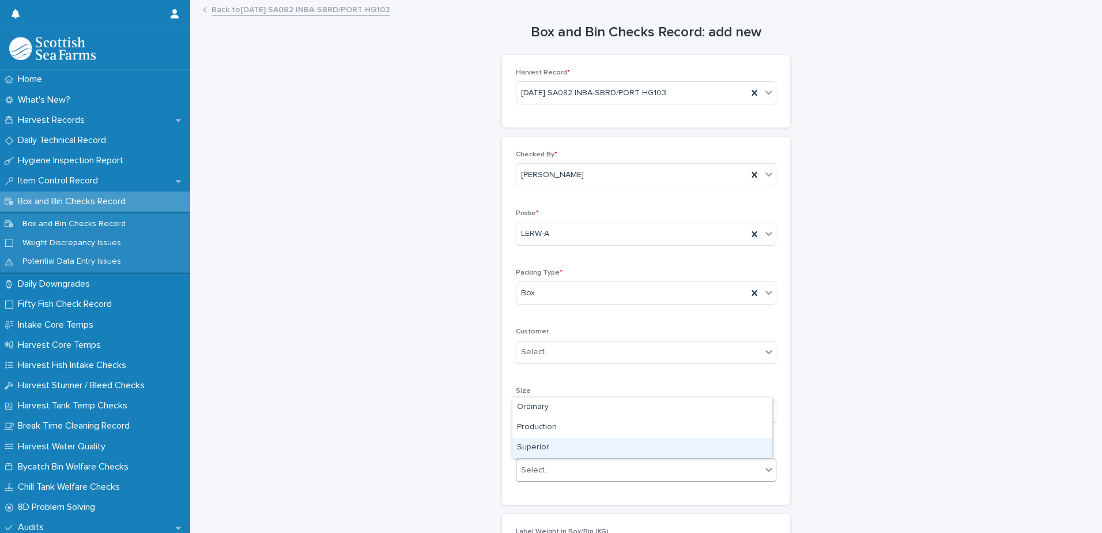
click at [537, 448] on div "Superior" at bounding box center [641, 447] width 259 height 20
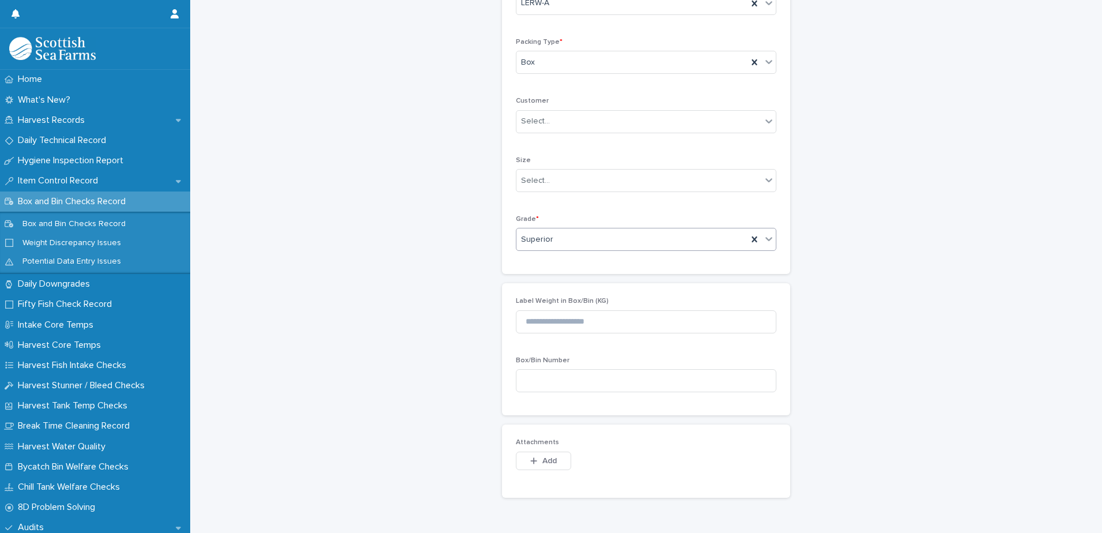
scroll to position [330, 0]
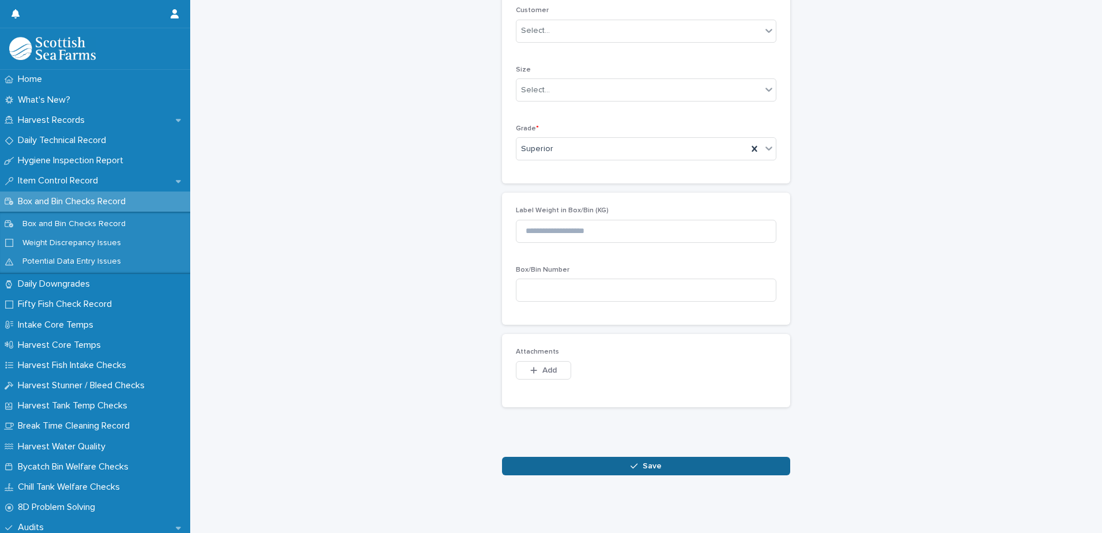
click at [573, 460] on button "Save" at bounding box center [646, 465] width 288 height 18
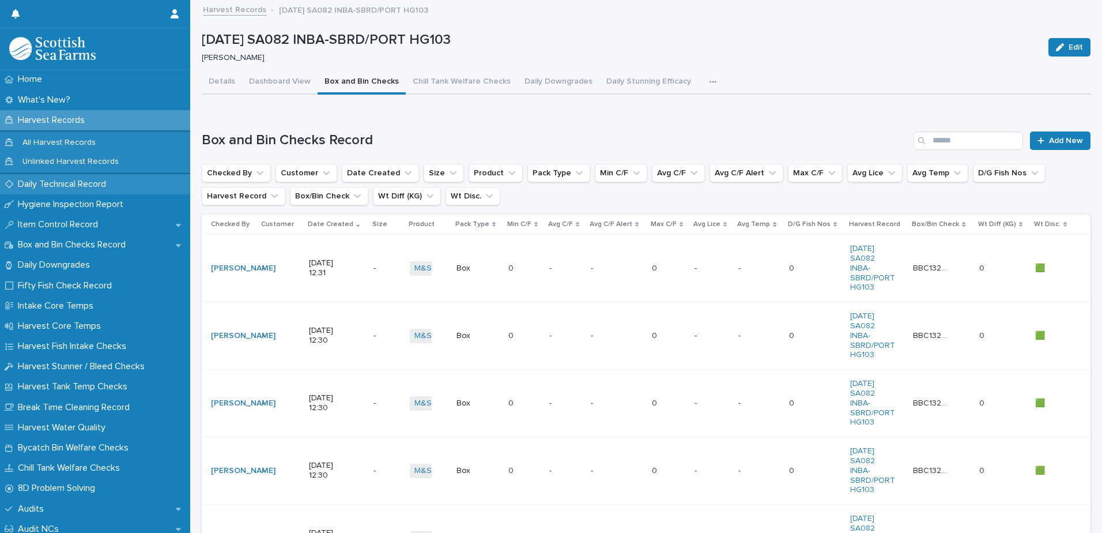
click at [64, 184] on p "Daily Technical Record" at bounding box center [64, 184] width 102 height 11
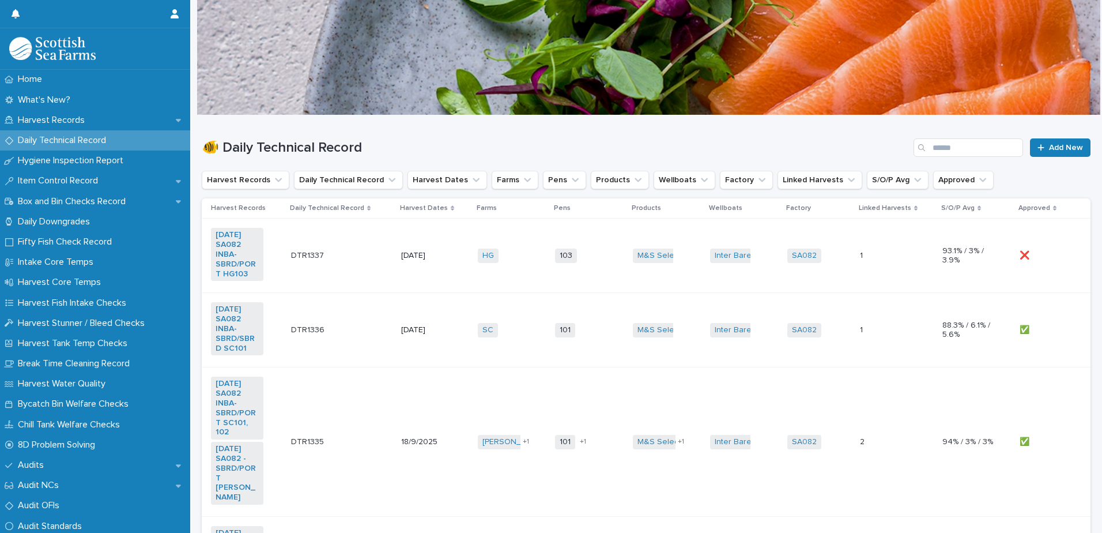
click at [458, 277] on td "[DATE]" at bounding box center [435, 255] width 77 height 74
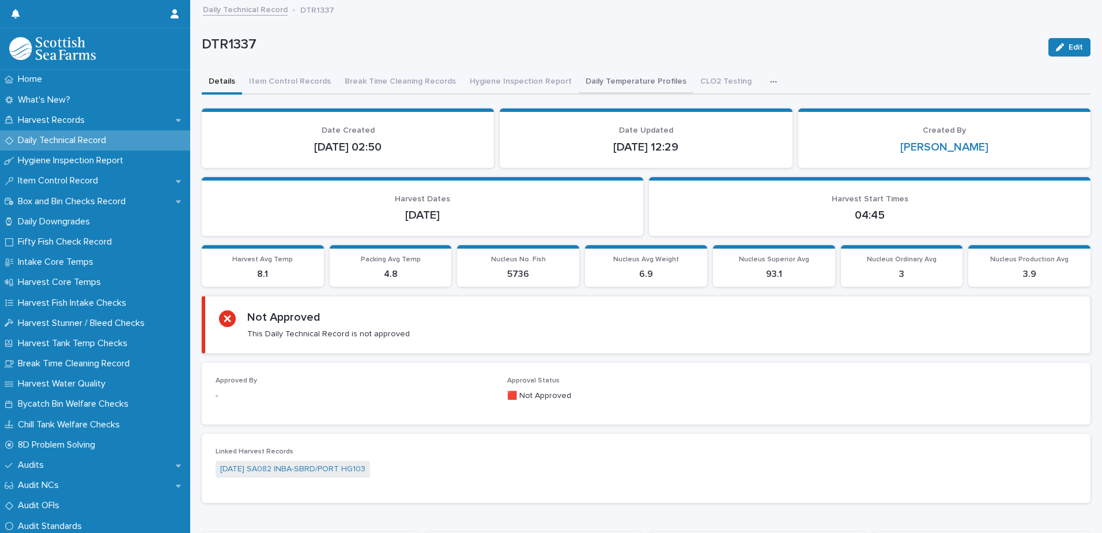
click at [581, 82] on button "Daily Temperature Profiles" at bounding box center [636, 82] width 115 height 24
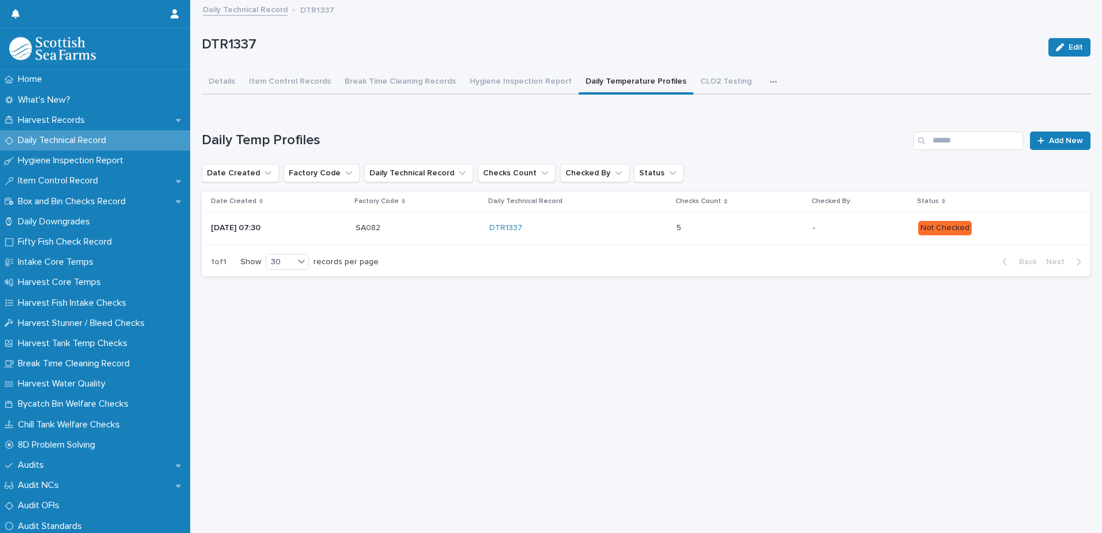
click at [742, 226] on p at bounding box center [727, 228] width 101 height 10
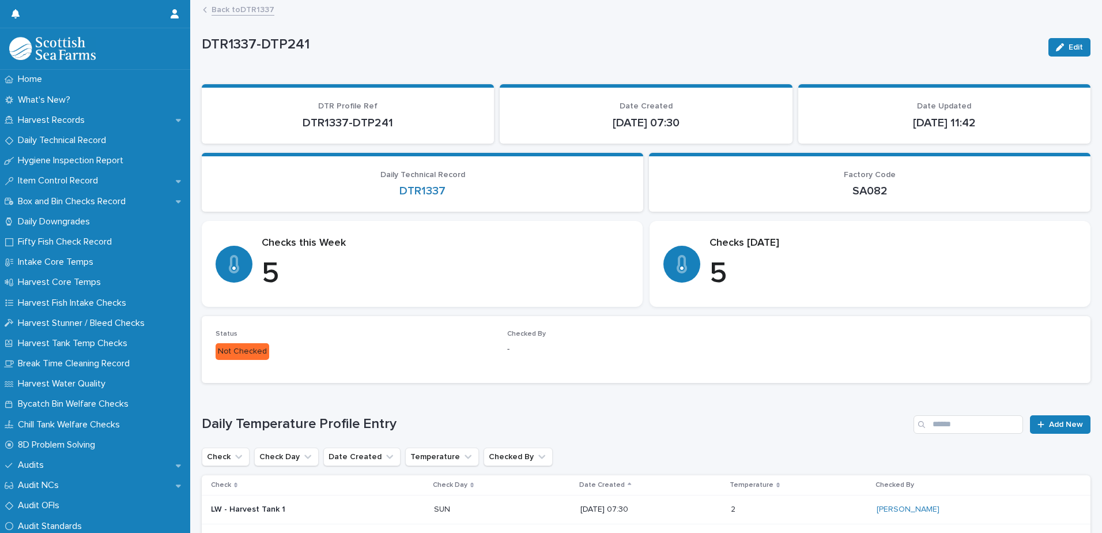
click at [217, 9] on link "Back to DTR1337" at bounding box center [243, 8] width 63 height 13
